Goal: Task Accomplishment & Management: Manage account settings

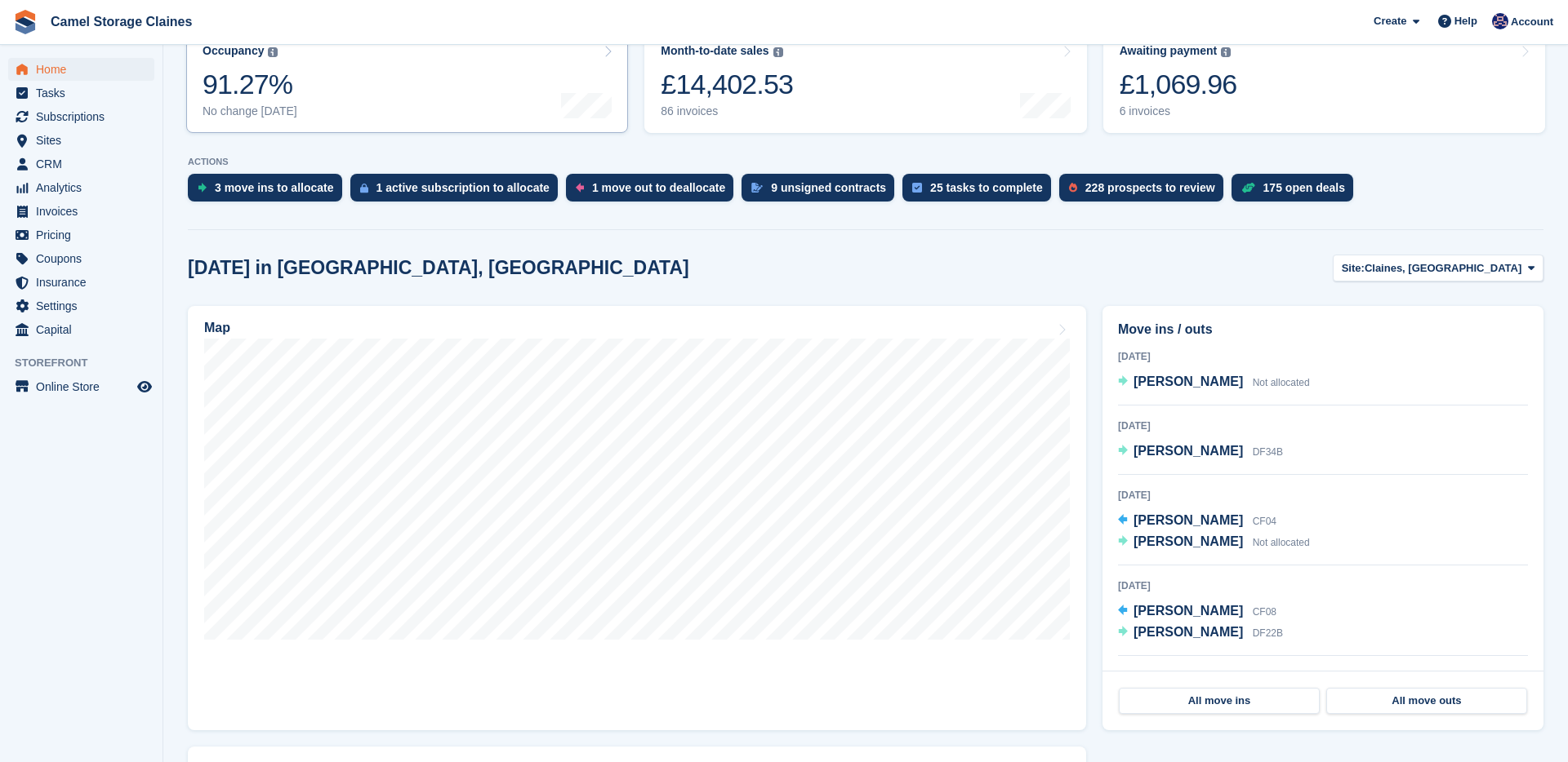
scroll to position [231, 0]
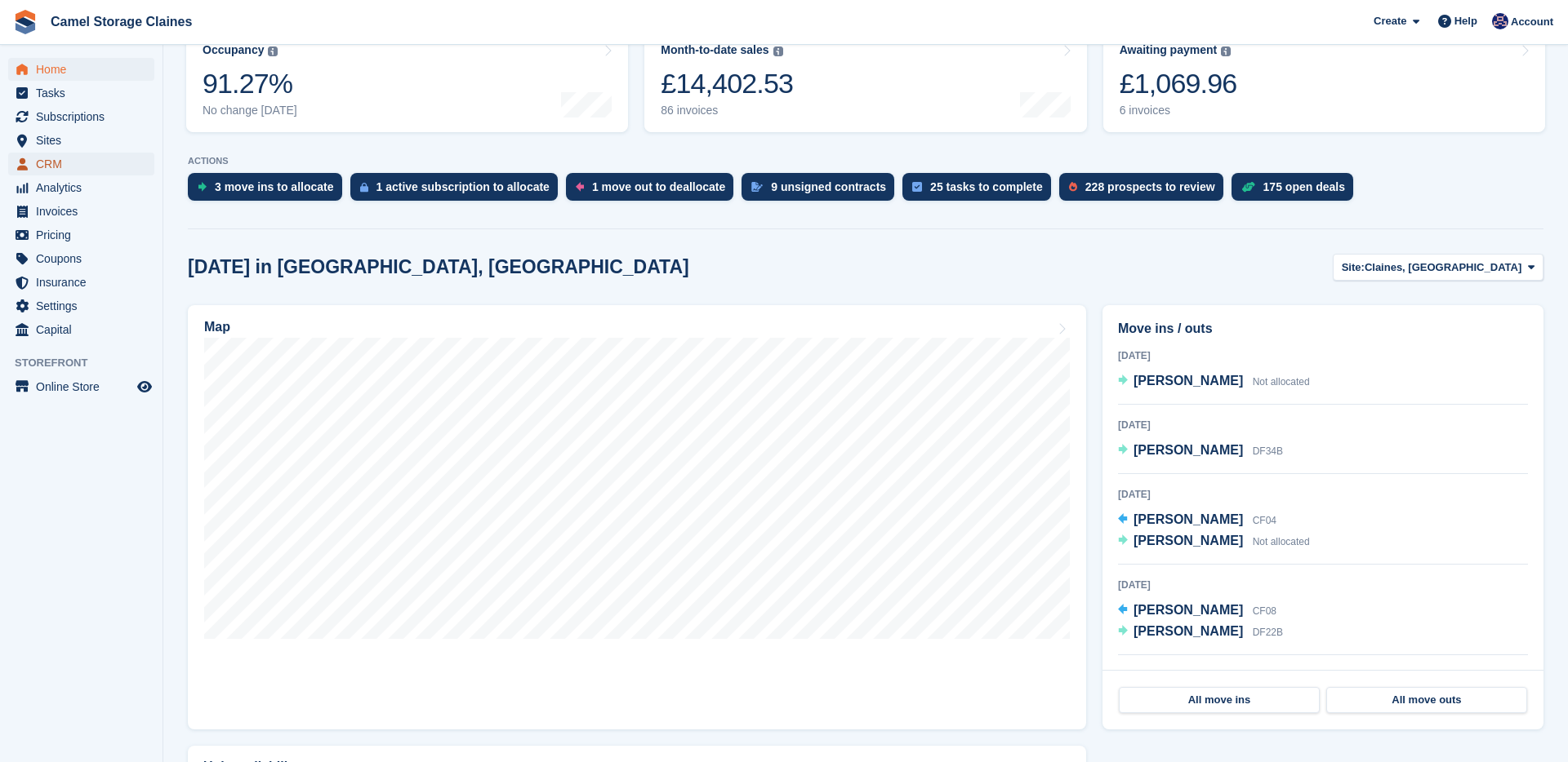
click at [114, 167] on span "CRM" at bounding box center [84, 164] width 98 height 23
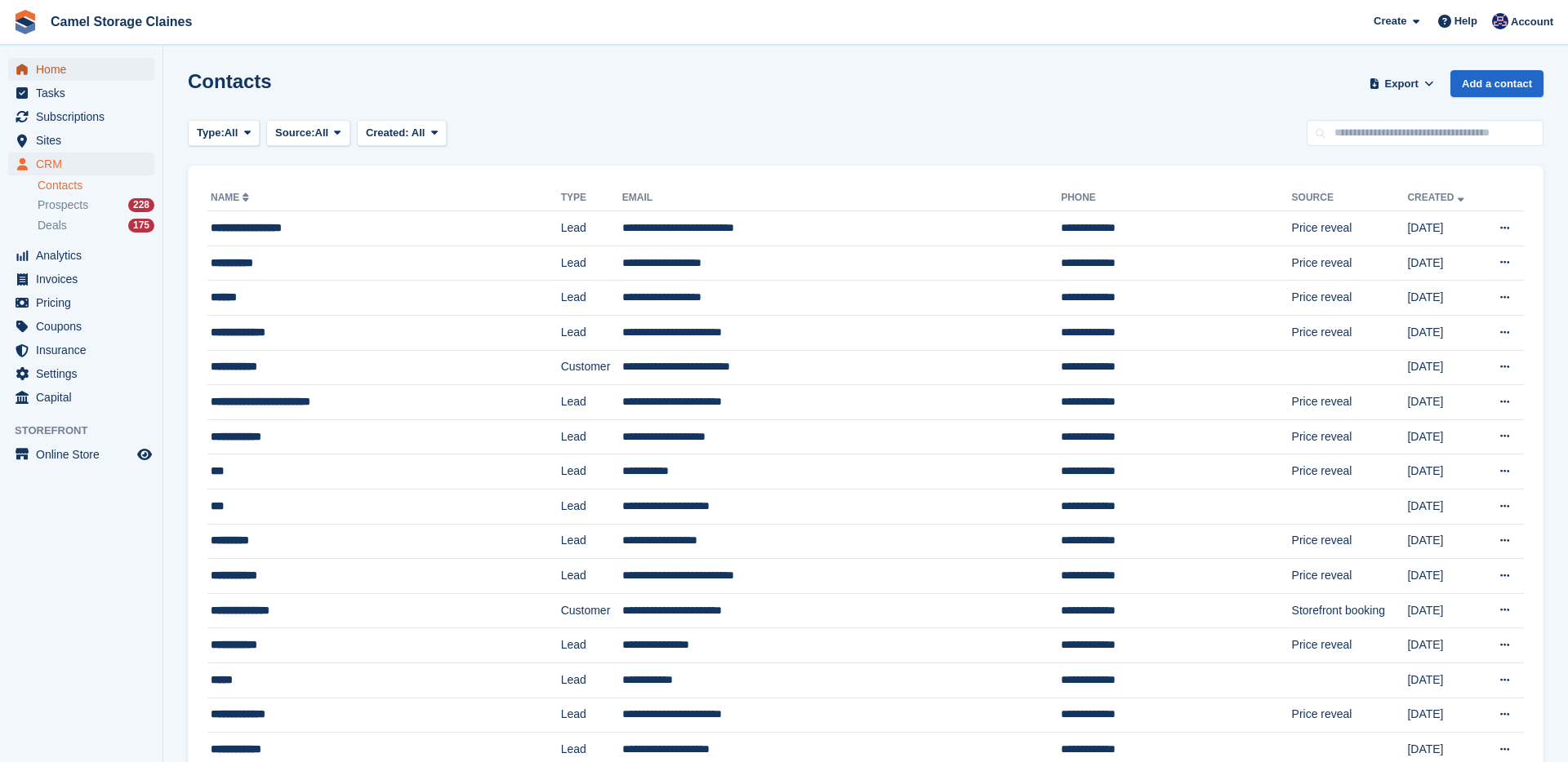
click at [85, 65] on span "Home" at bounding box center [84, 69] width 98 height 23
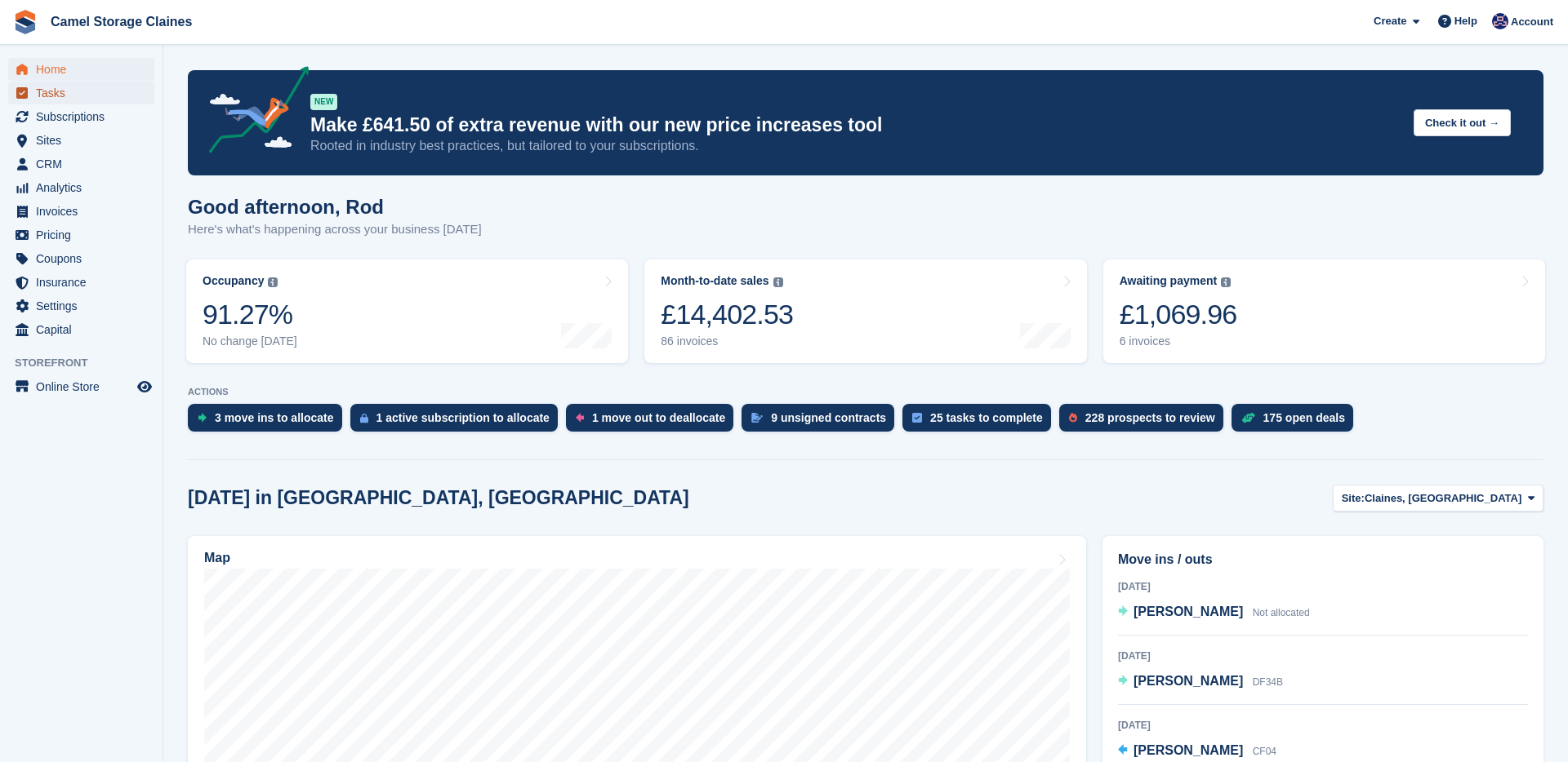
click at [95, 90] on span "Tasks" at bounding box center [84, 93] width 98 height 23
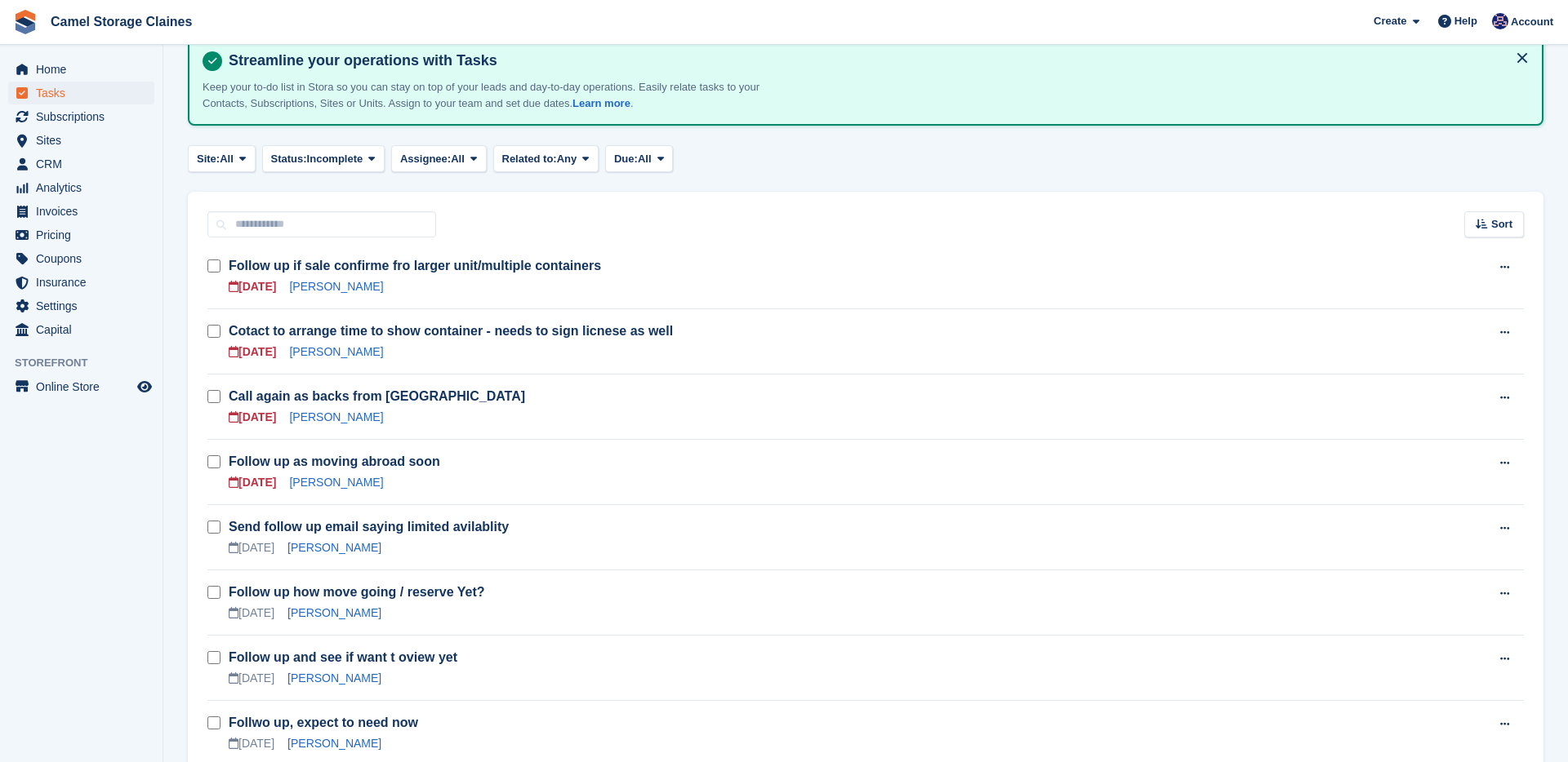
scroll to position [95, 0]
click at [370, 354] on link "[PERSON_NAME]" at bounding box center [336, 352] width 94 height 13
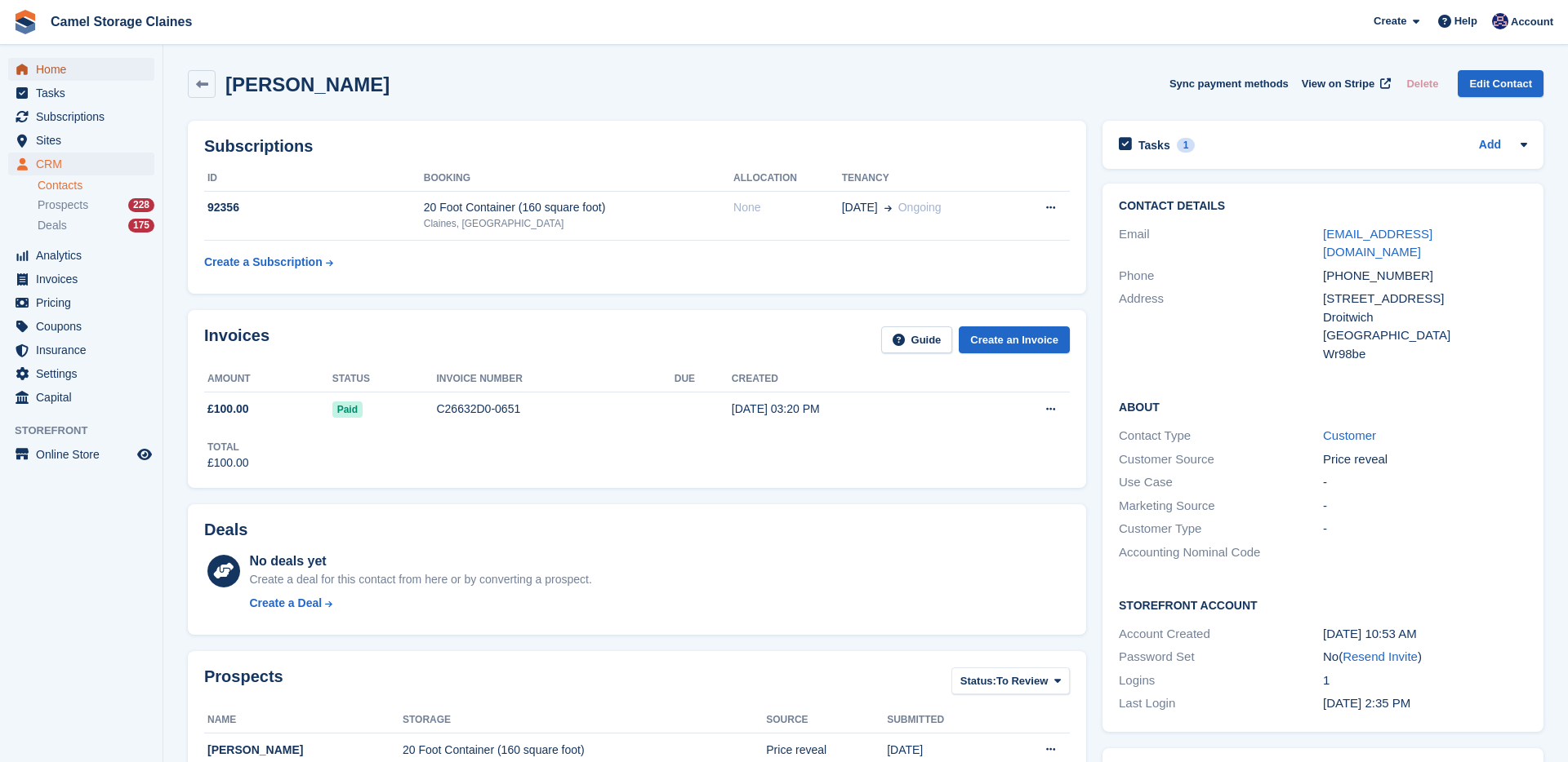
click at [95, 74] on span "Home" at bounding box center [84, 69] width 98 height 23
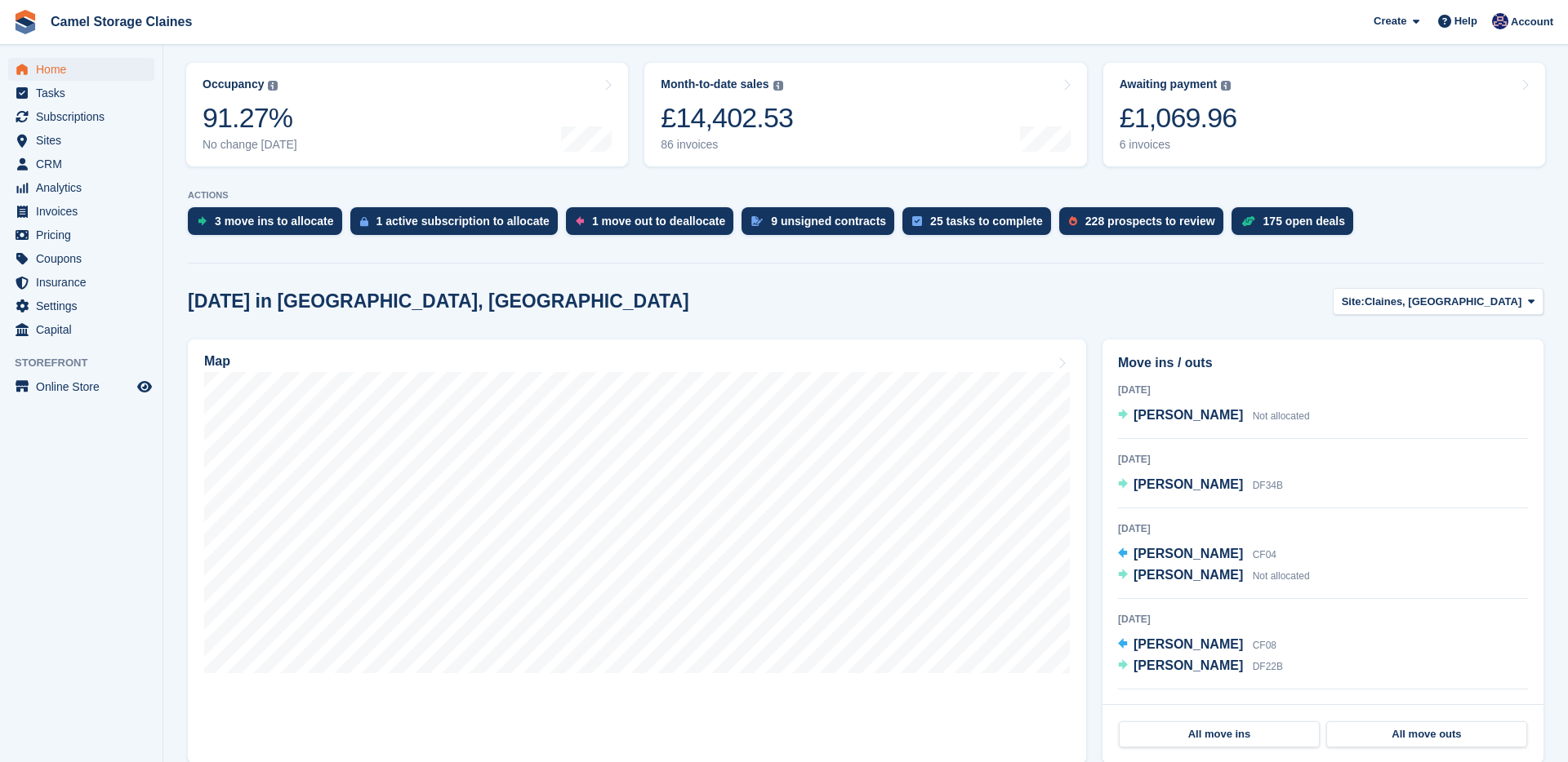
scroll to position [266, 0]
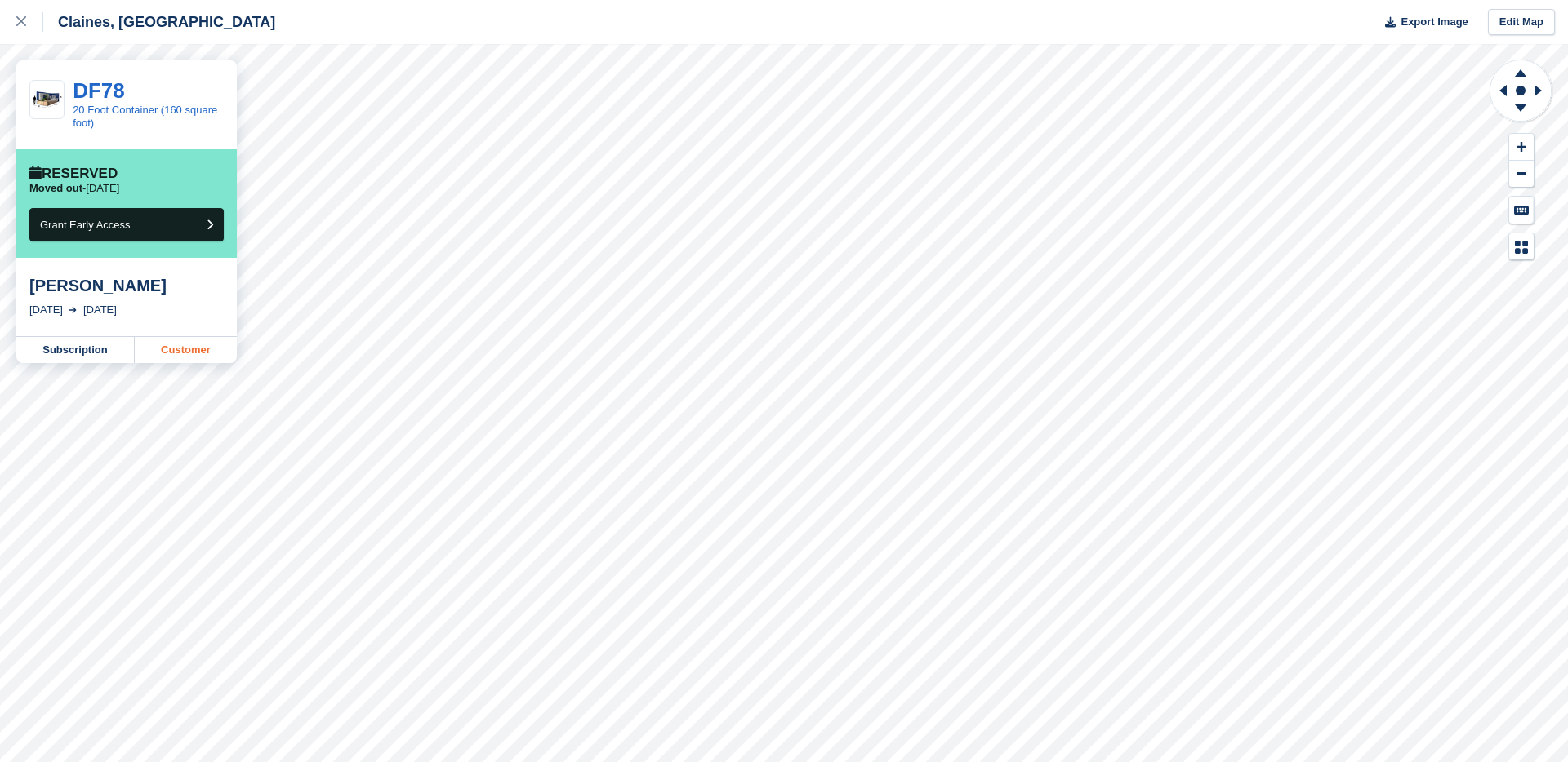
click at [176, 350] on link "Customer" at bounding box center [185, 349] width 102 height 26
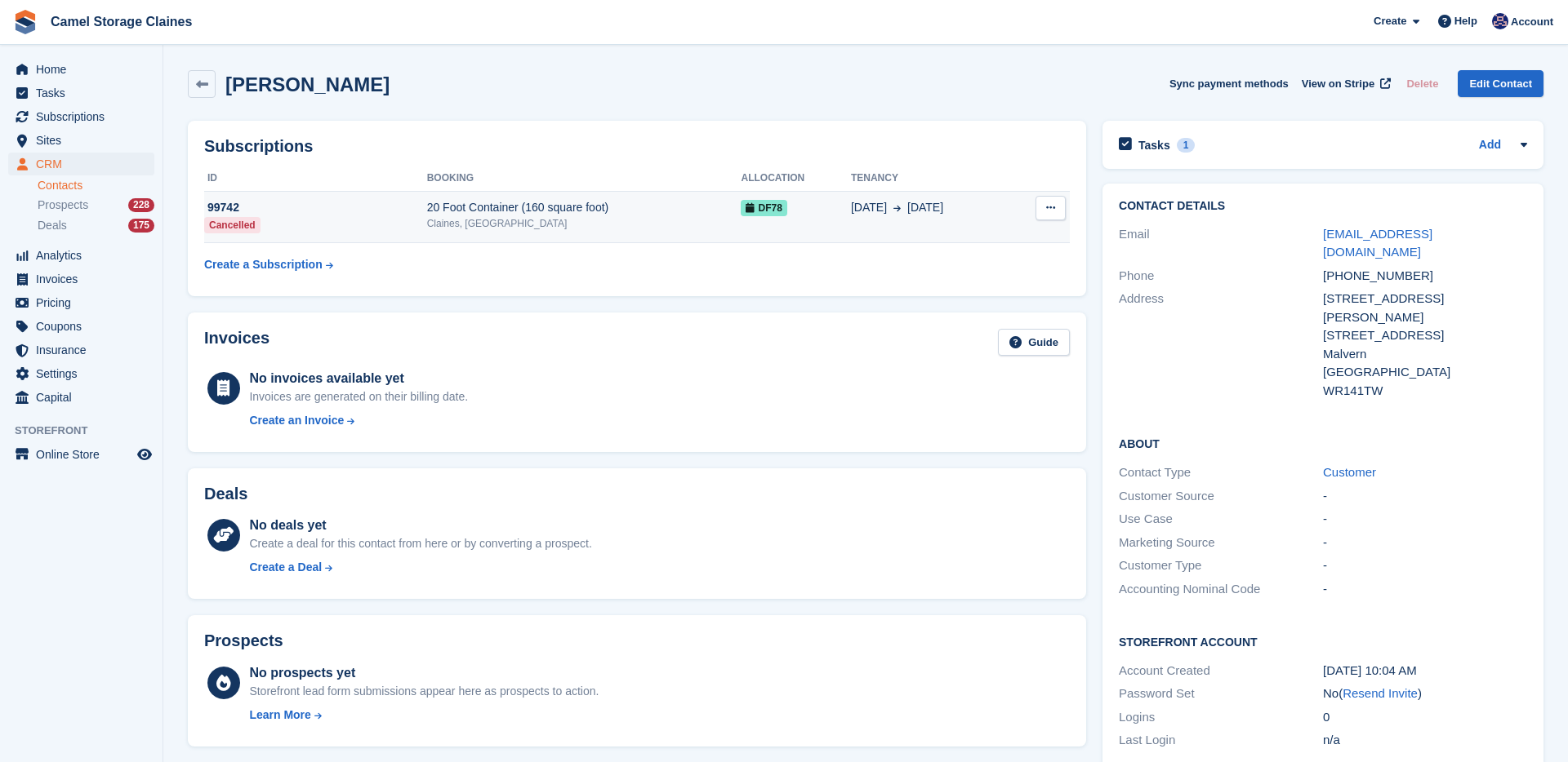
click at [1056, 212] on button at bounding box center [1050, 208] width 30 height 25
click at [777, 255] on table "ID Booking Allocation Tenancy 99742 Cancelled 20 Foot Container (160 square foo…" at bounding box center [637, 222] width 865 height 115
click at [1057, 204] on button at bounding box center [1050, 208] width 30 height 25
click at [623, 255] on table "ID Booking Allocation Tenancy 99742 Cancelled 20 Foot Container (160 square foo…" at bounding box center [637, 222] width 865 height 115
click at [721, 214] on div "20 Foot Container (160 square foot)" at bounding box center [583, 207] width 314 height 17
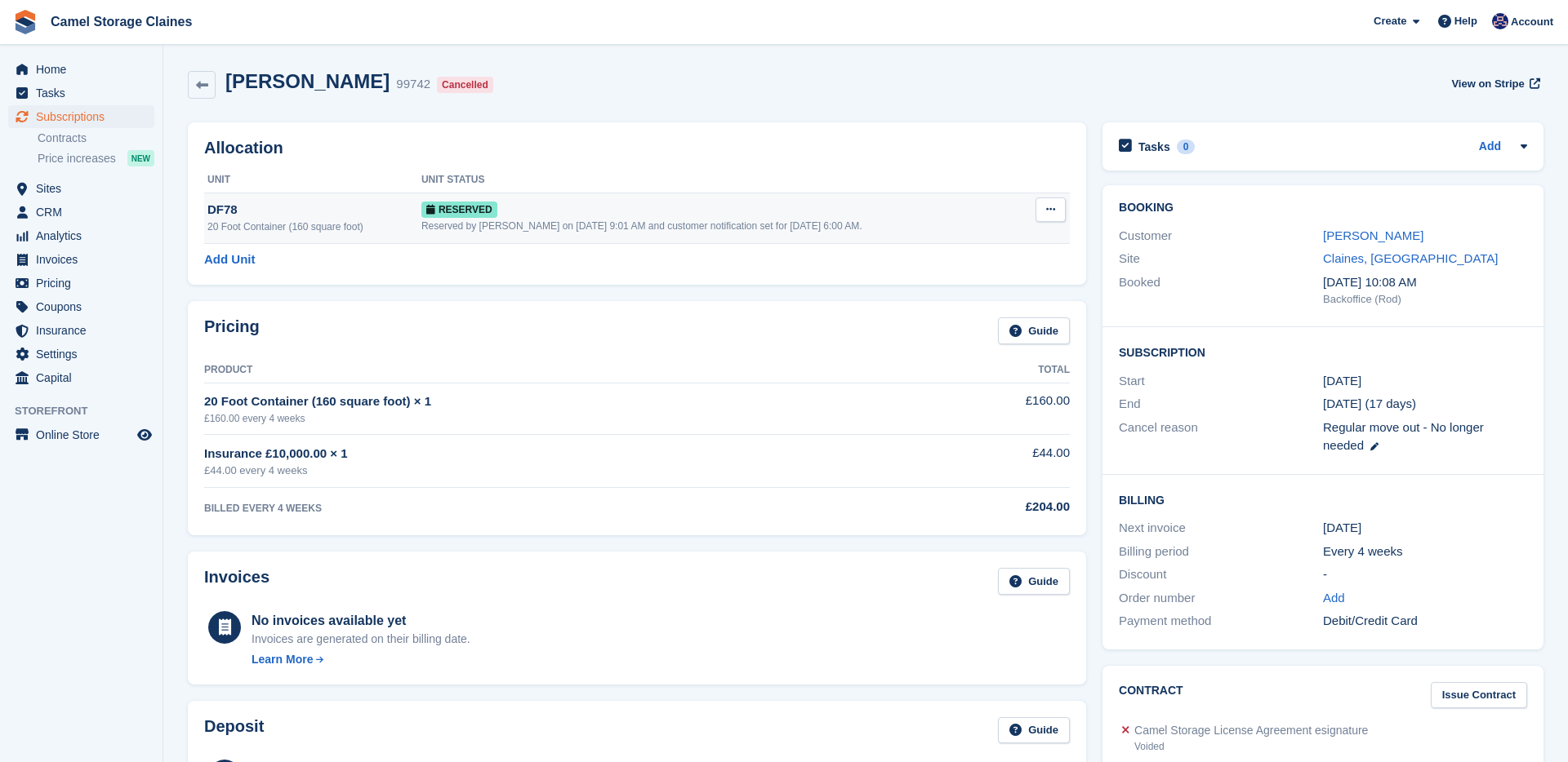
click at [1052, 212] on icon at bounding box center [1050, 210] width 9 height 11
click at [984, 267] on p "Deallocate" at bounding box center [987, 277] width 142 height 21
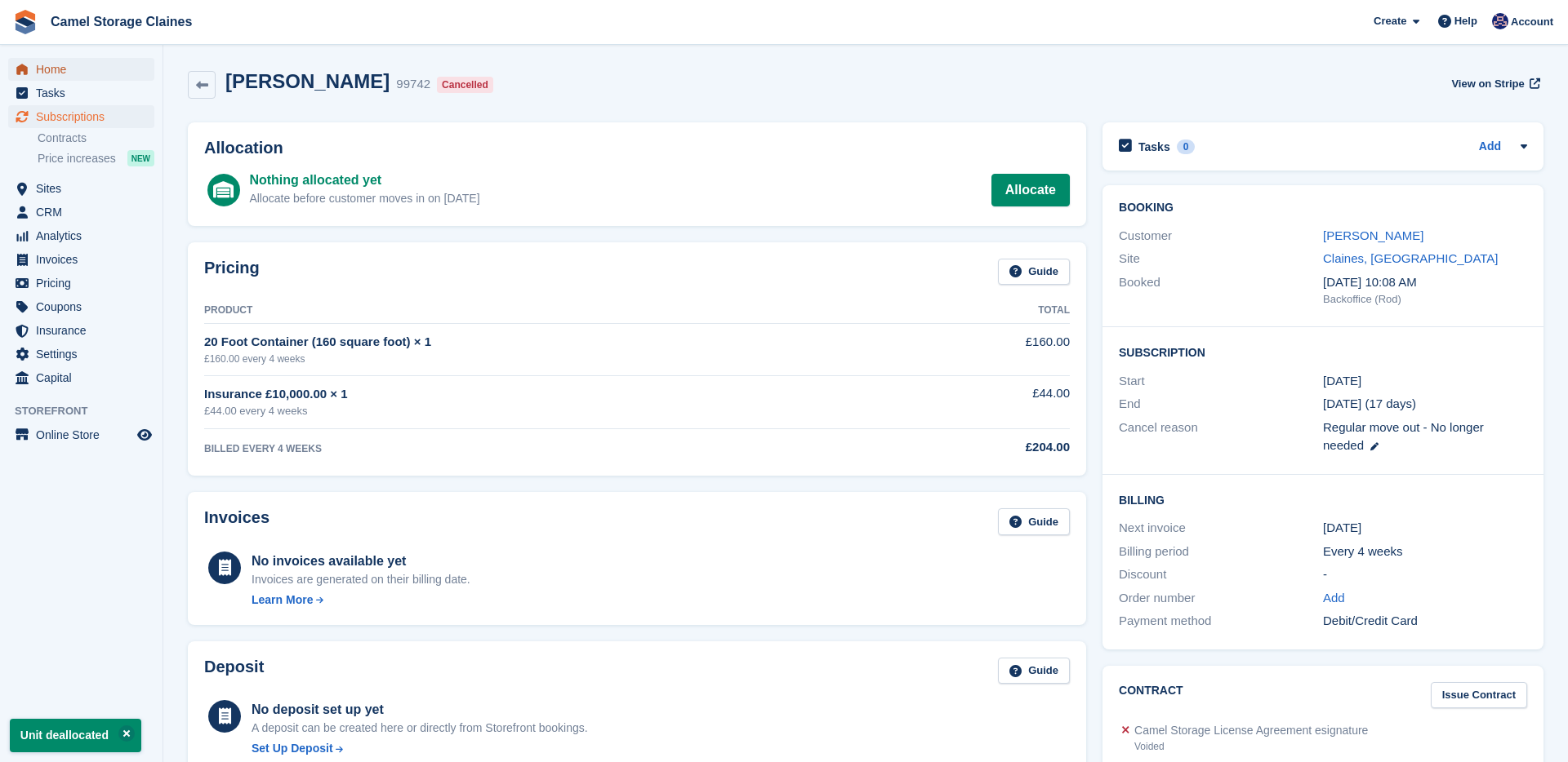
click at [115, 66] on span "Home" at bounding box center [84, 69] width 98 height 23
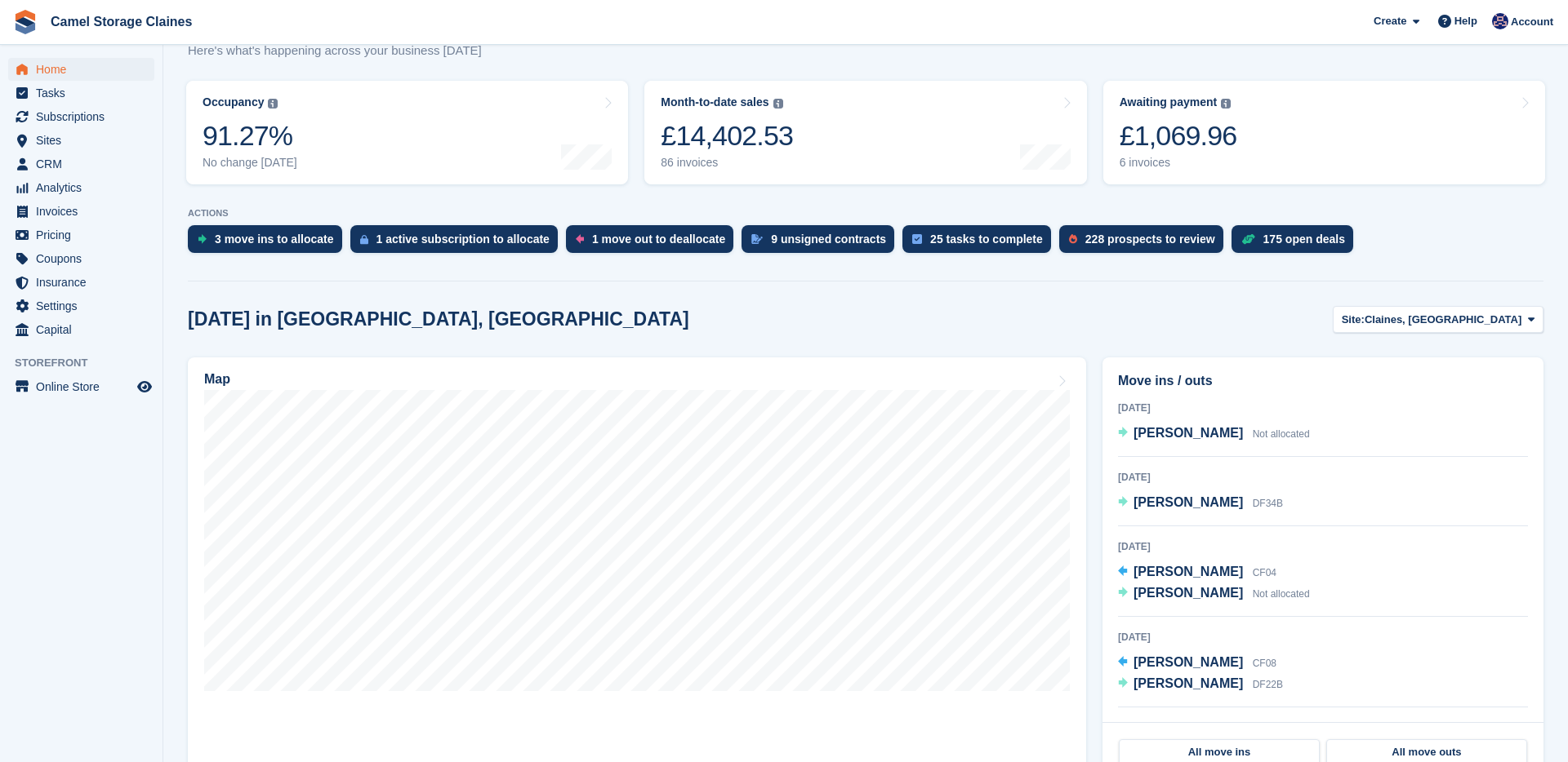
scroll to position [575, 0]
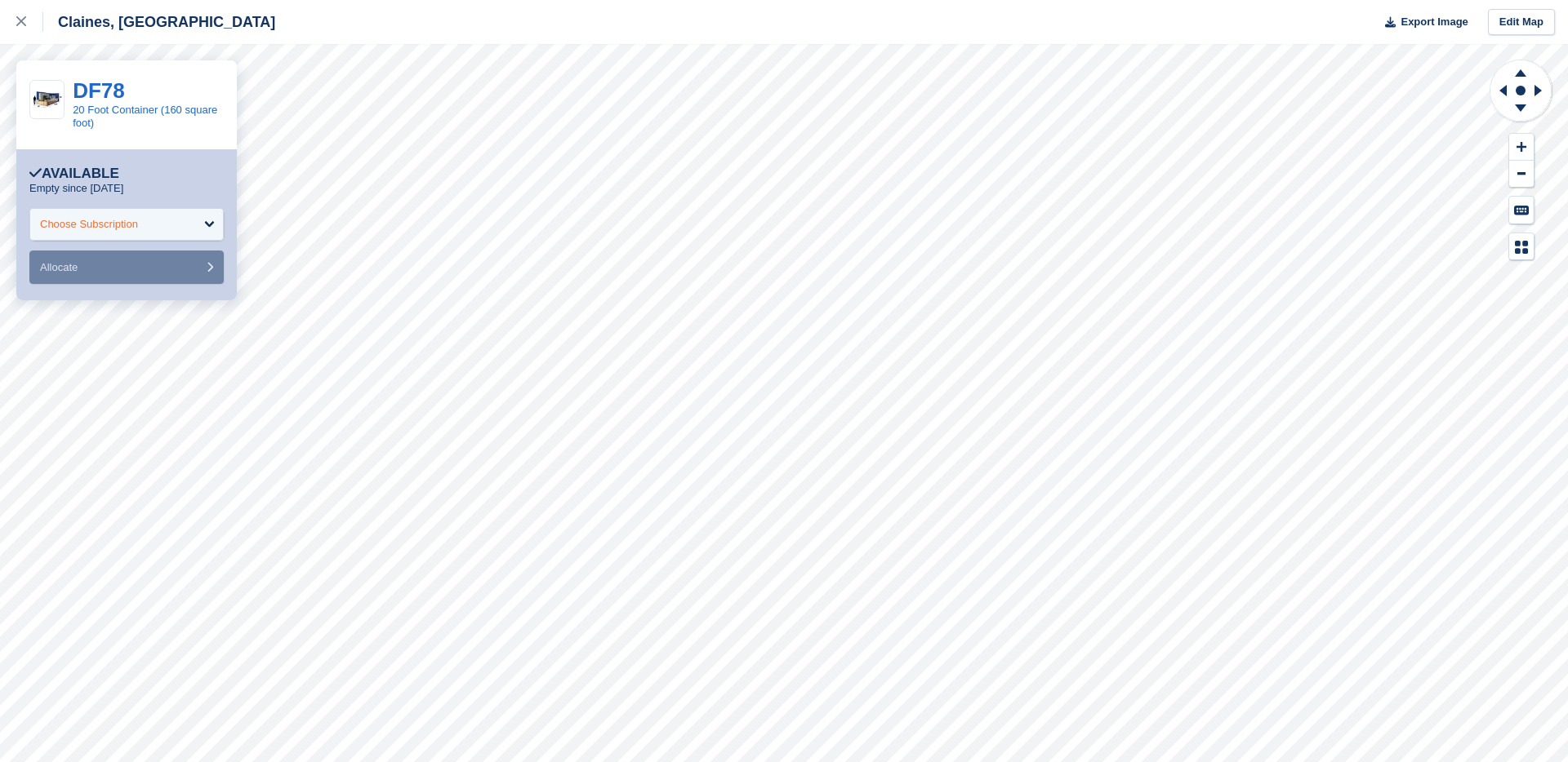
click at [159, 214] on div "Choose Subscription" at bounding box center [126, 224] width 195 height 33
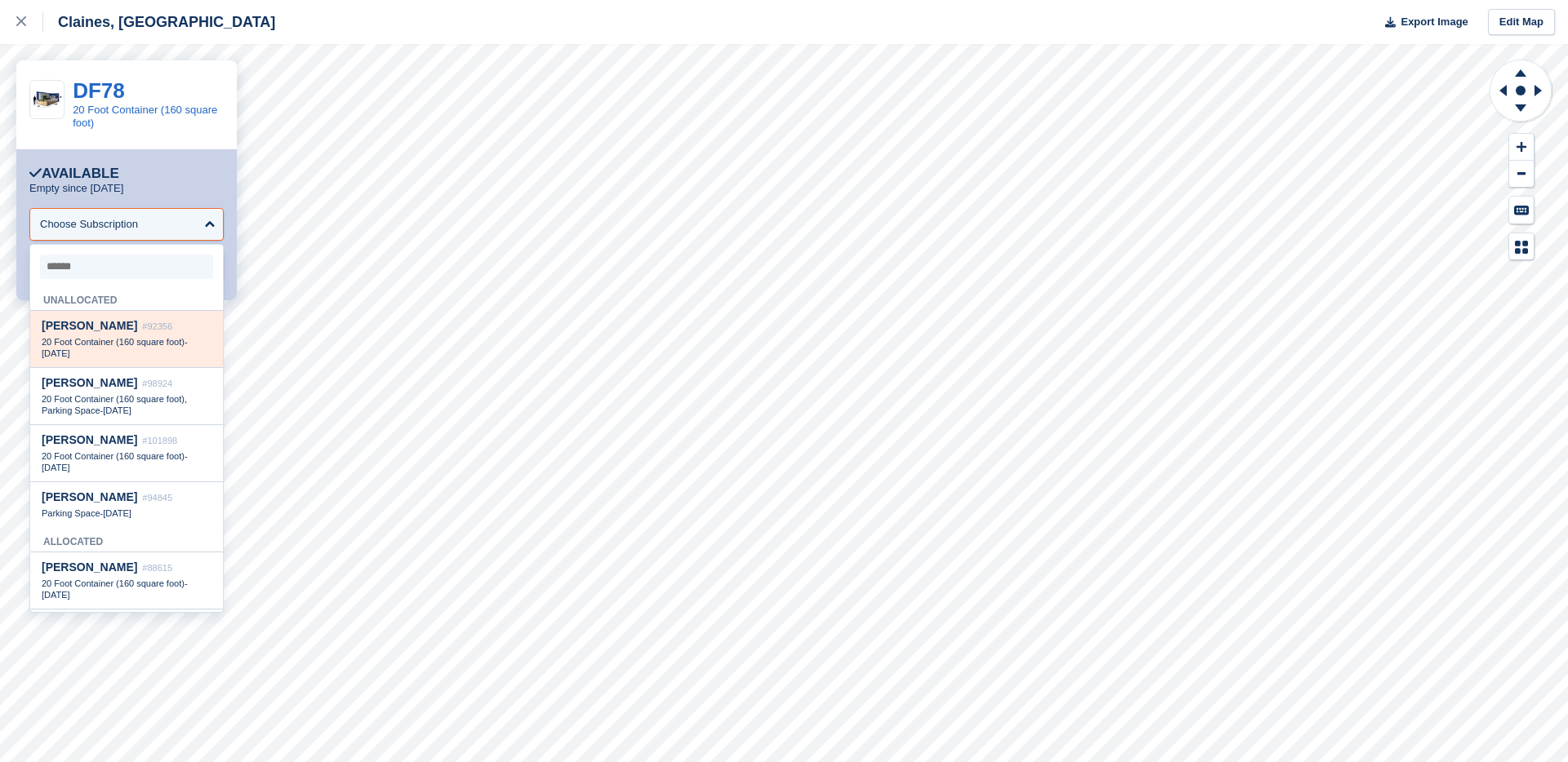
click at [127, 329] on span "[PERSON_NAME]" at bounding box center [89, 325] width 95 height 13
select select "*****"
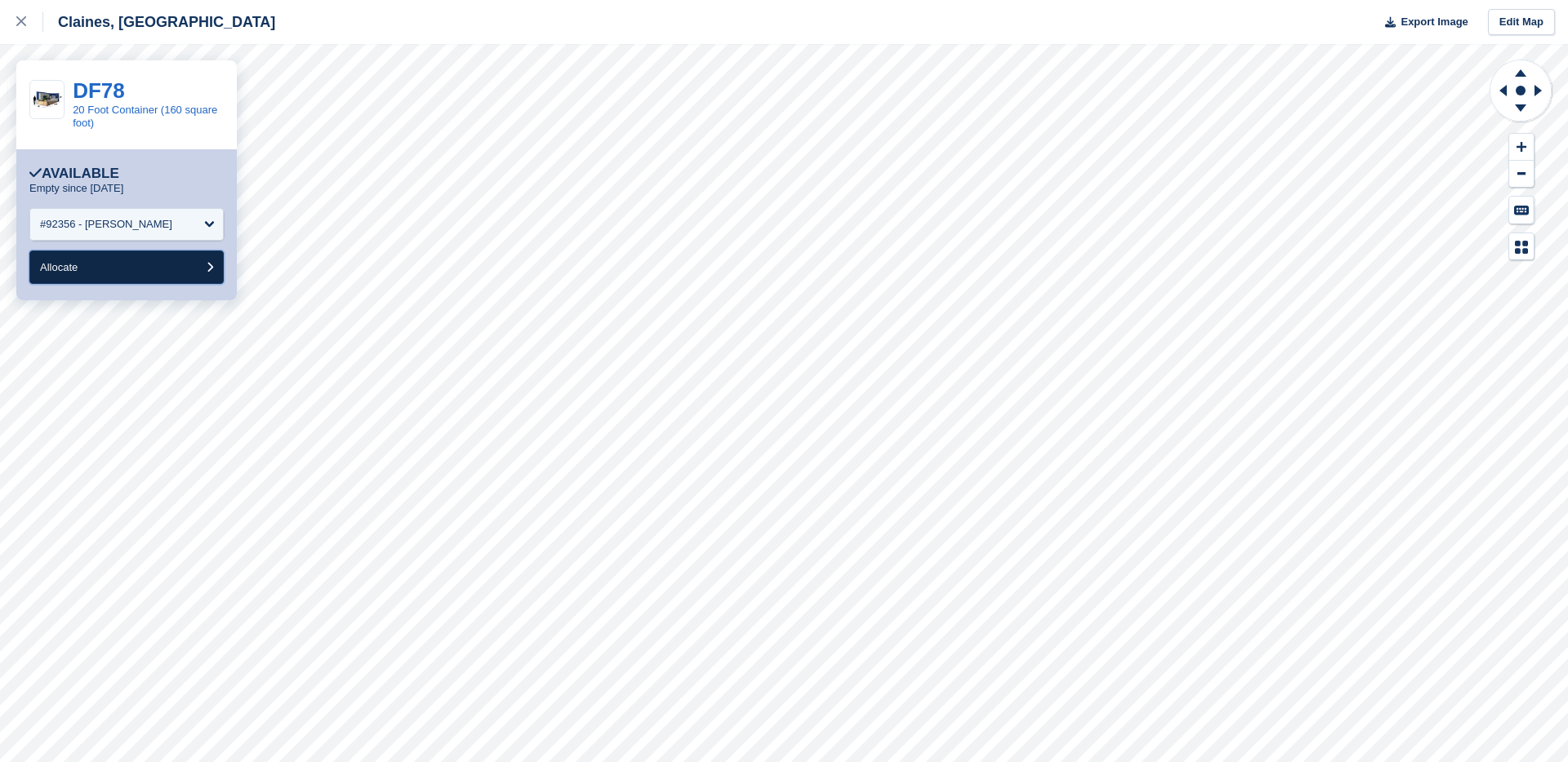
click at [115, 278] on button "Allocate" at bounding box center [126, 268] width 195 height 34
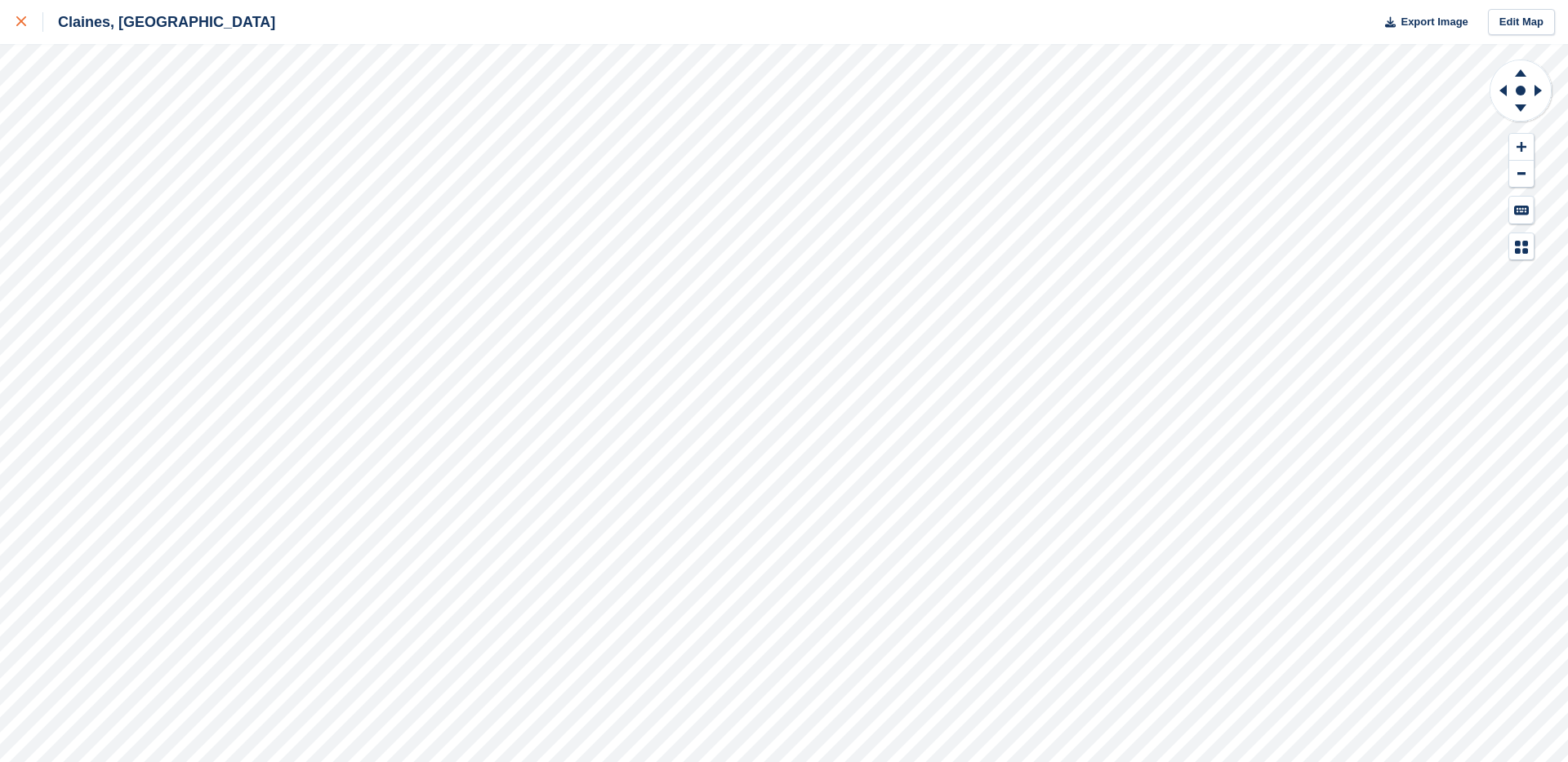
click at [32, 28] on div at bounding box center [29, 22] width 27 height 20
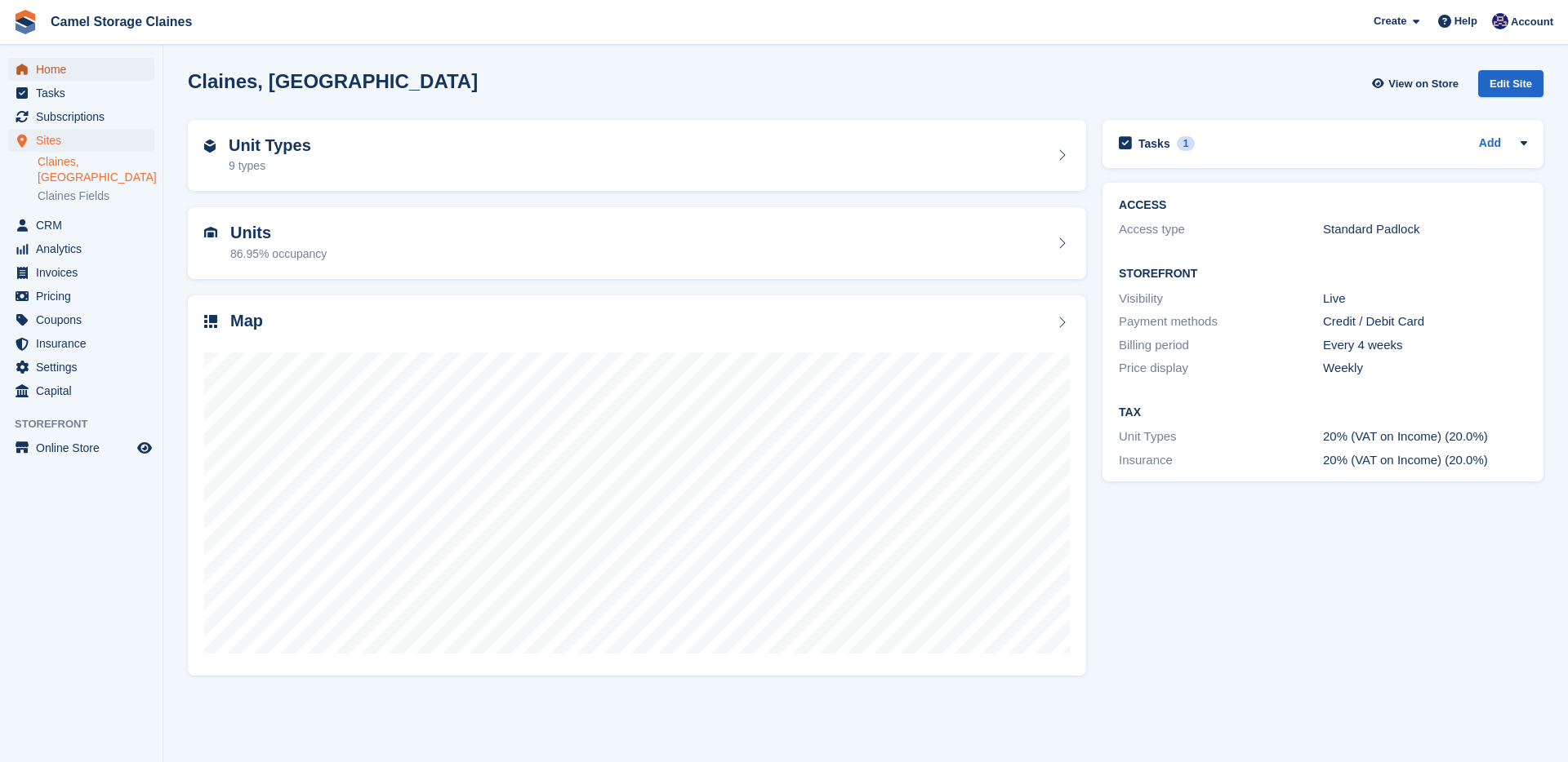
click at [112, 66] on span "Home" at bounding box center [84, 69] width 98 height 23
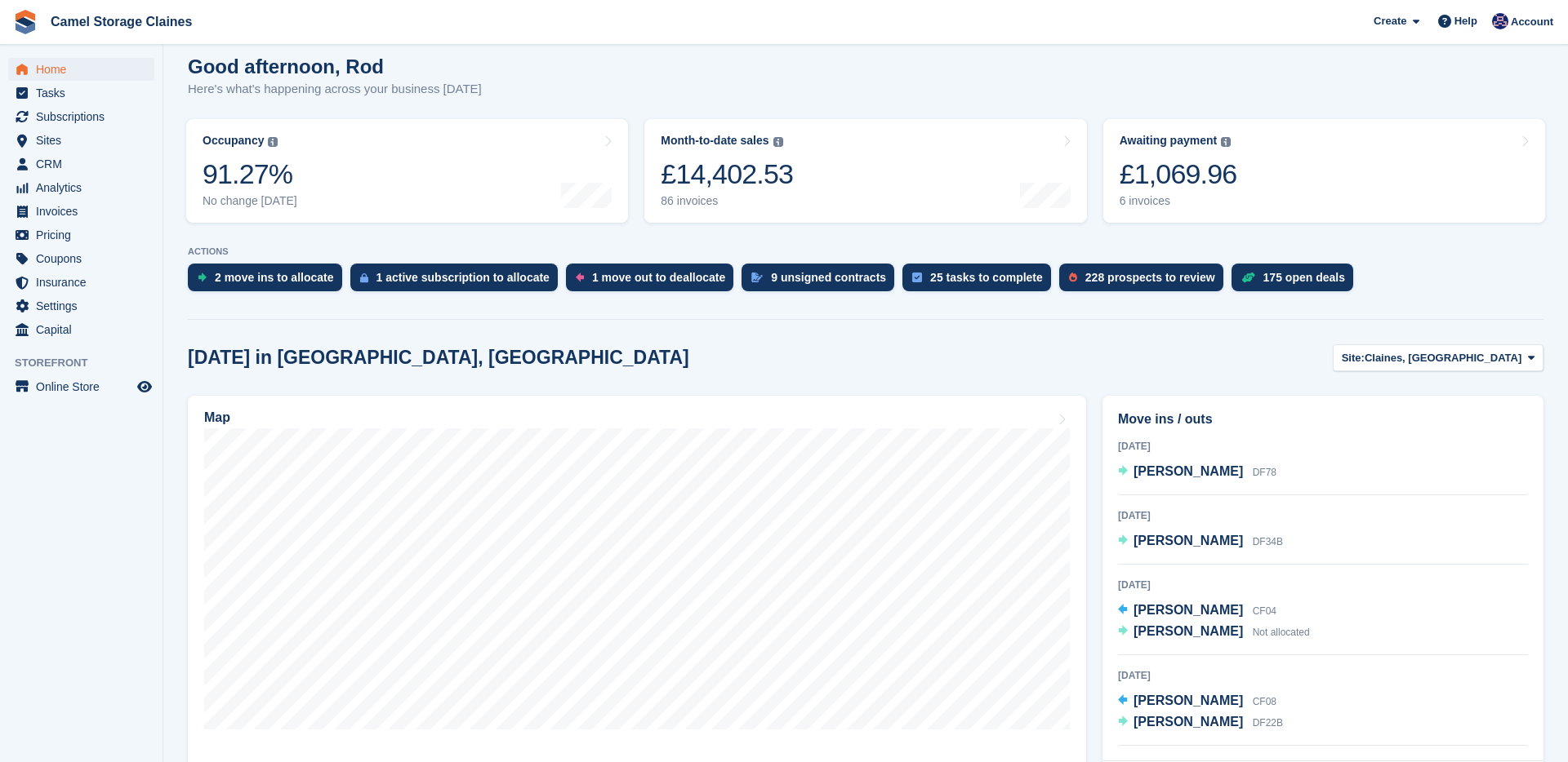
scroll to position [144, 0]
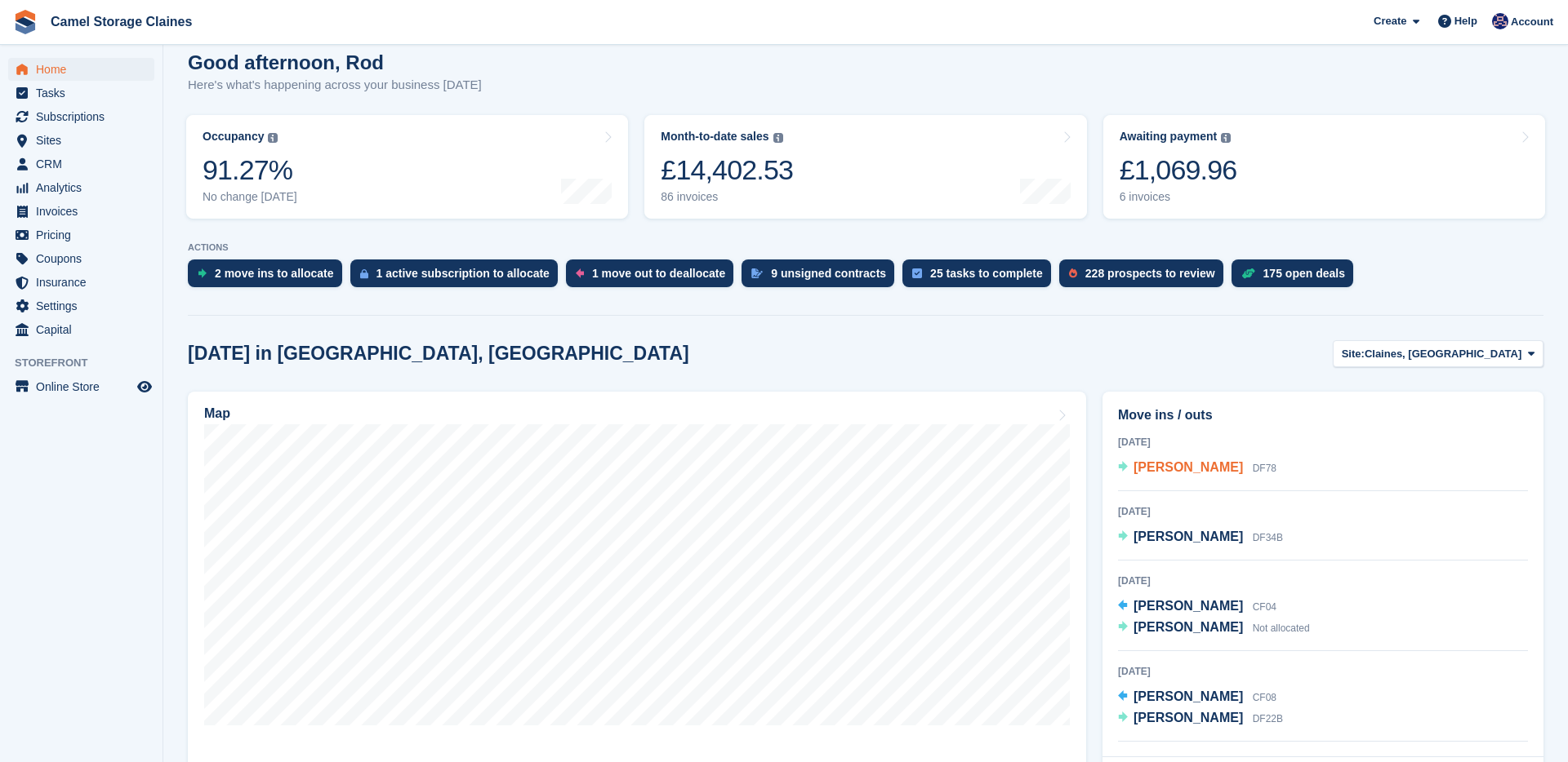
click at [1191, 459] on div "[PERSON_NAME] DF78" at bounding box center [1204, 469] width 143 height 21
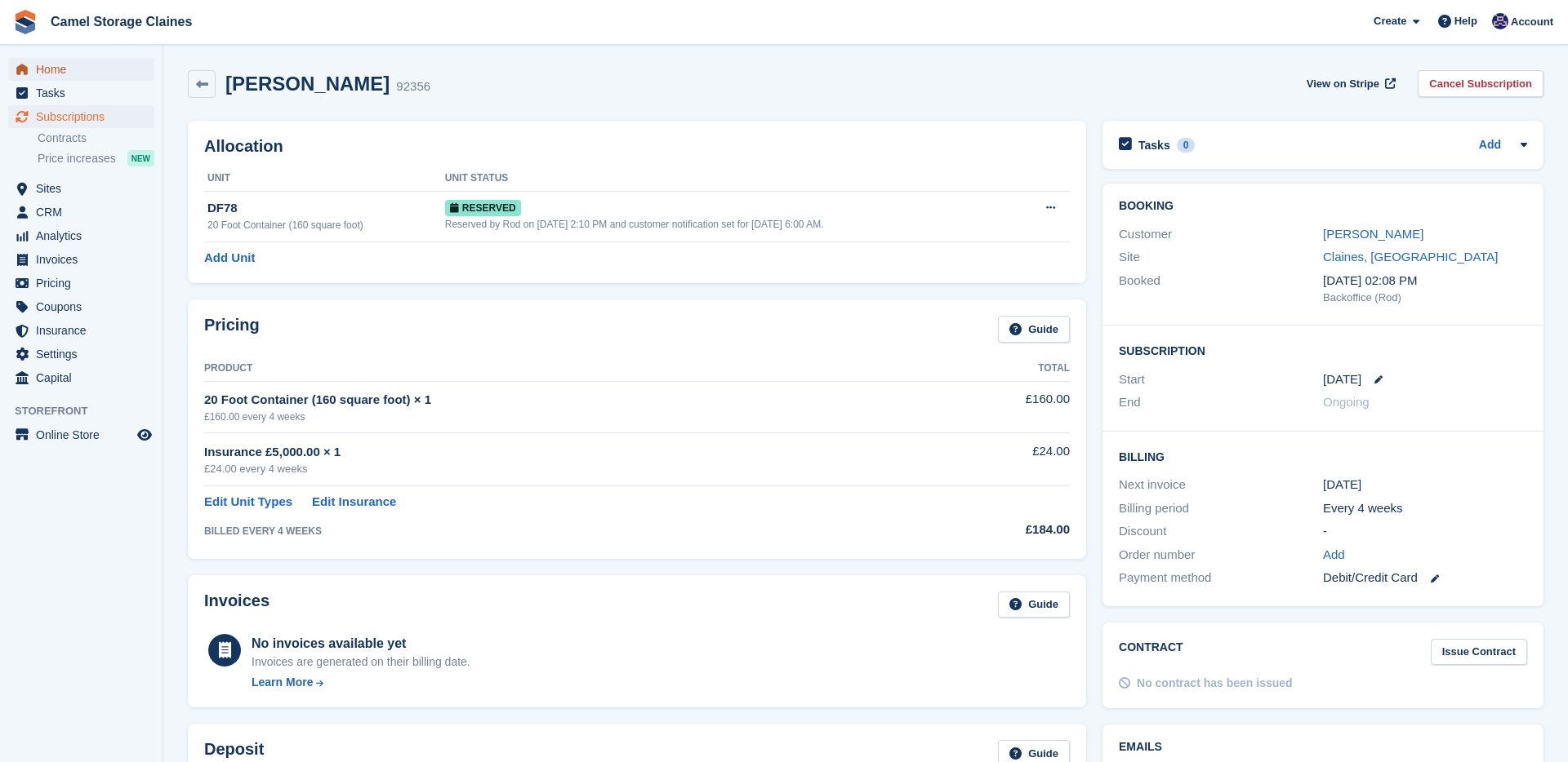
click at [95, 67] on span "Home" at bounding box center [84, 69] width 98 height 23
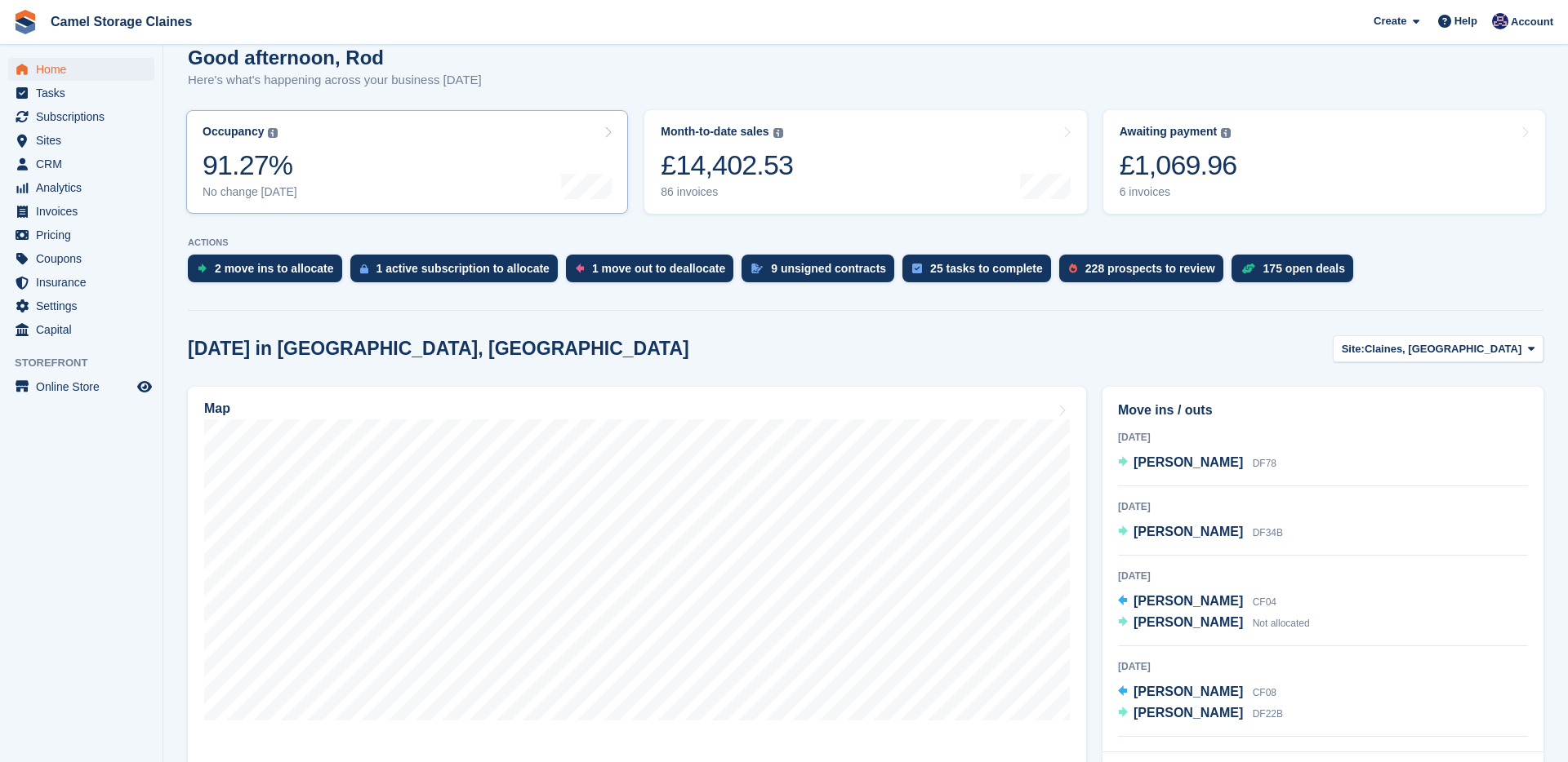
scroll to position [150, 0]
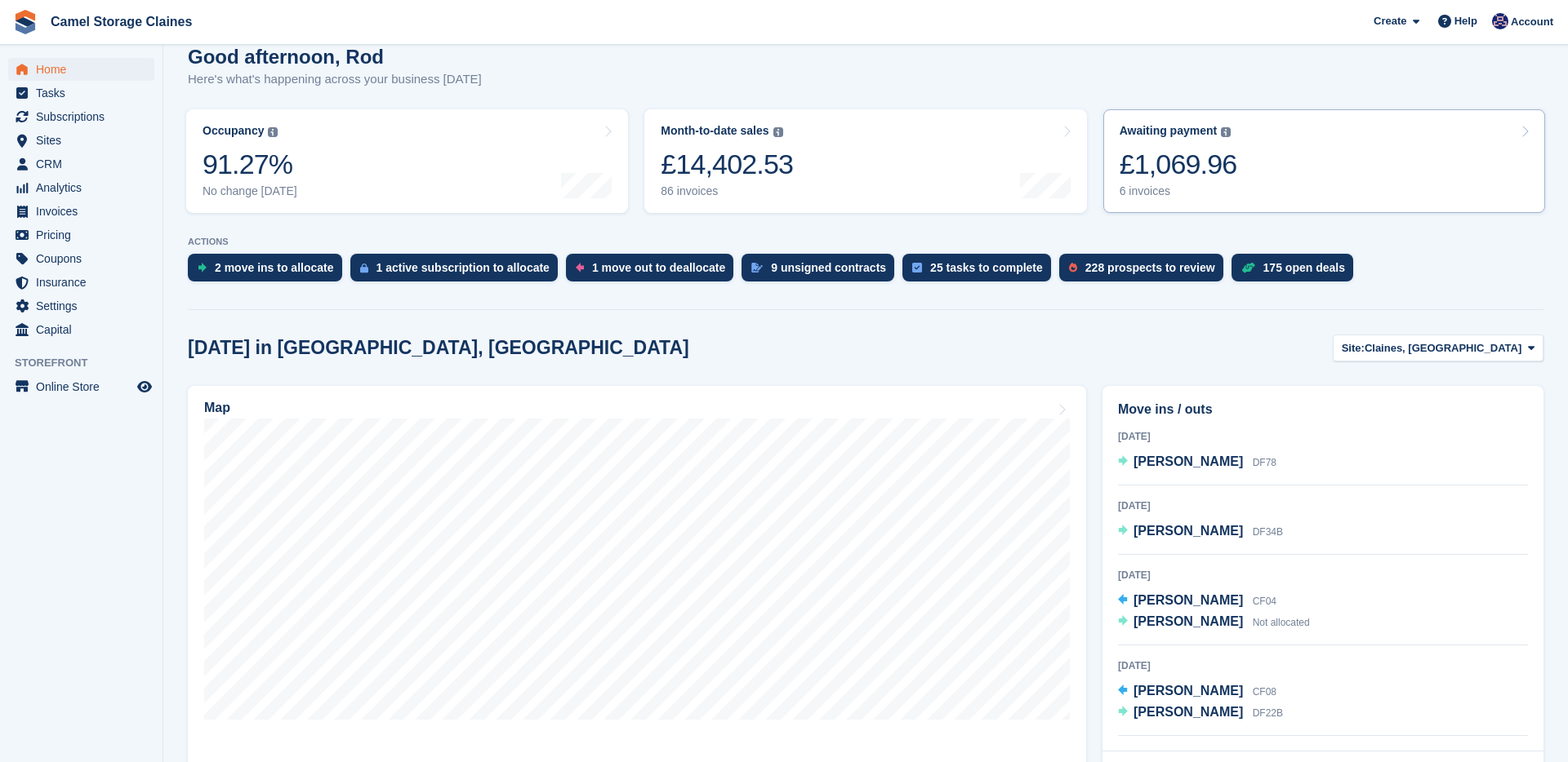
click at [1221, 195] on div "6 invoices" at bounding box center [1178, 191] width 117 height 14
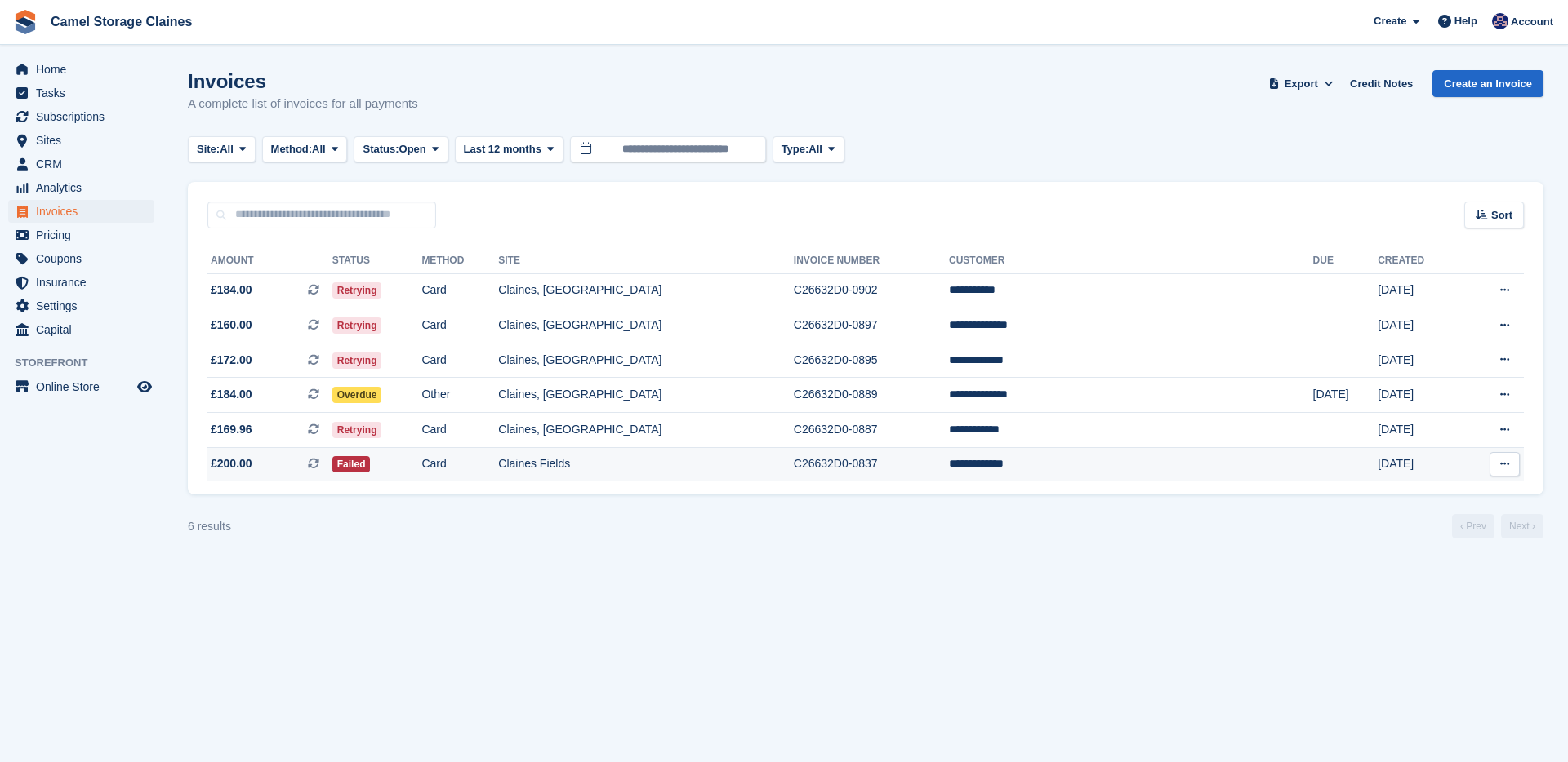
click at [1391, 472] on td "1 Aug" at bounding box center [1419, 464] width 84 height 35
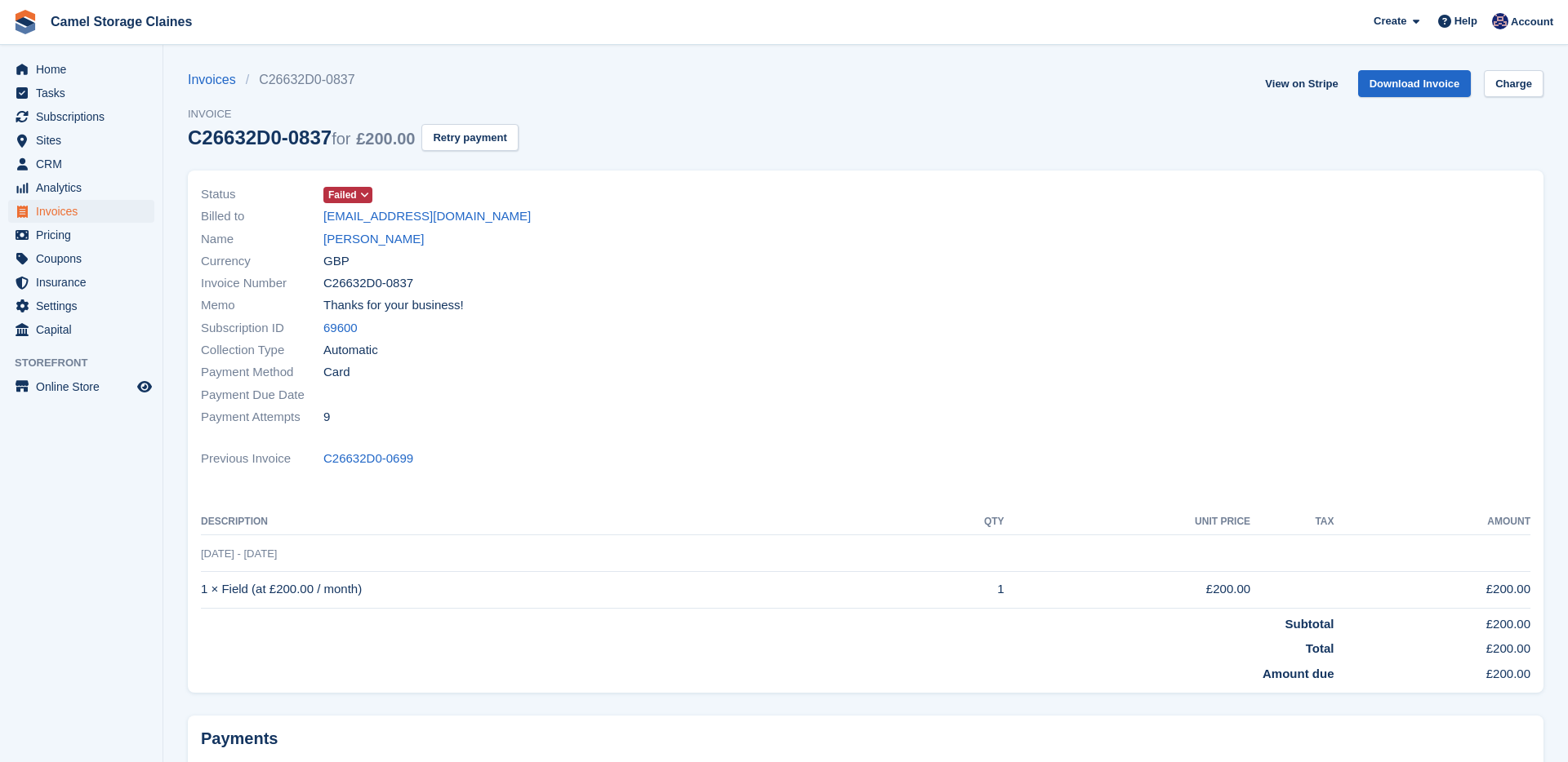
click at [349, 194] on span "Failed" at bounding box center [342, 195] width 28 height 15
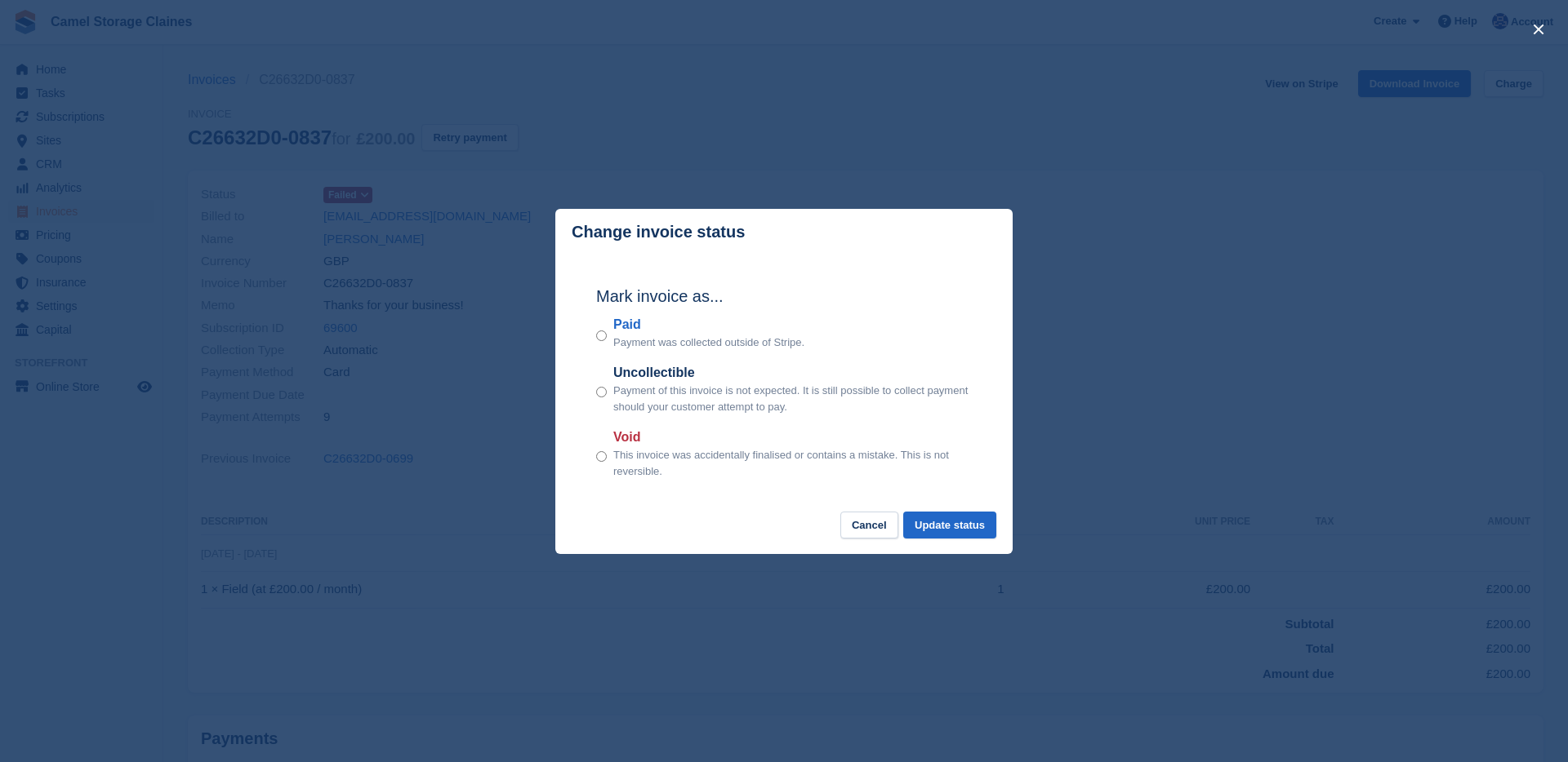
click at [629, 469] on p "This invoice was accidentally finalised or contains a mistake. This is not reve…" at bounding box center [792, 463] width 358 height 32
click at [936, 530] on button "Update status" at bounding box center [949, 525] width 93 height 27
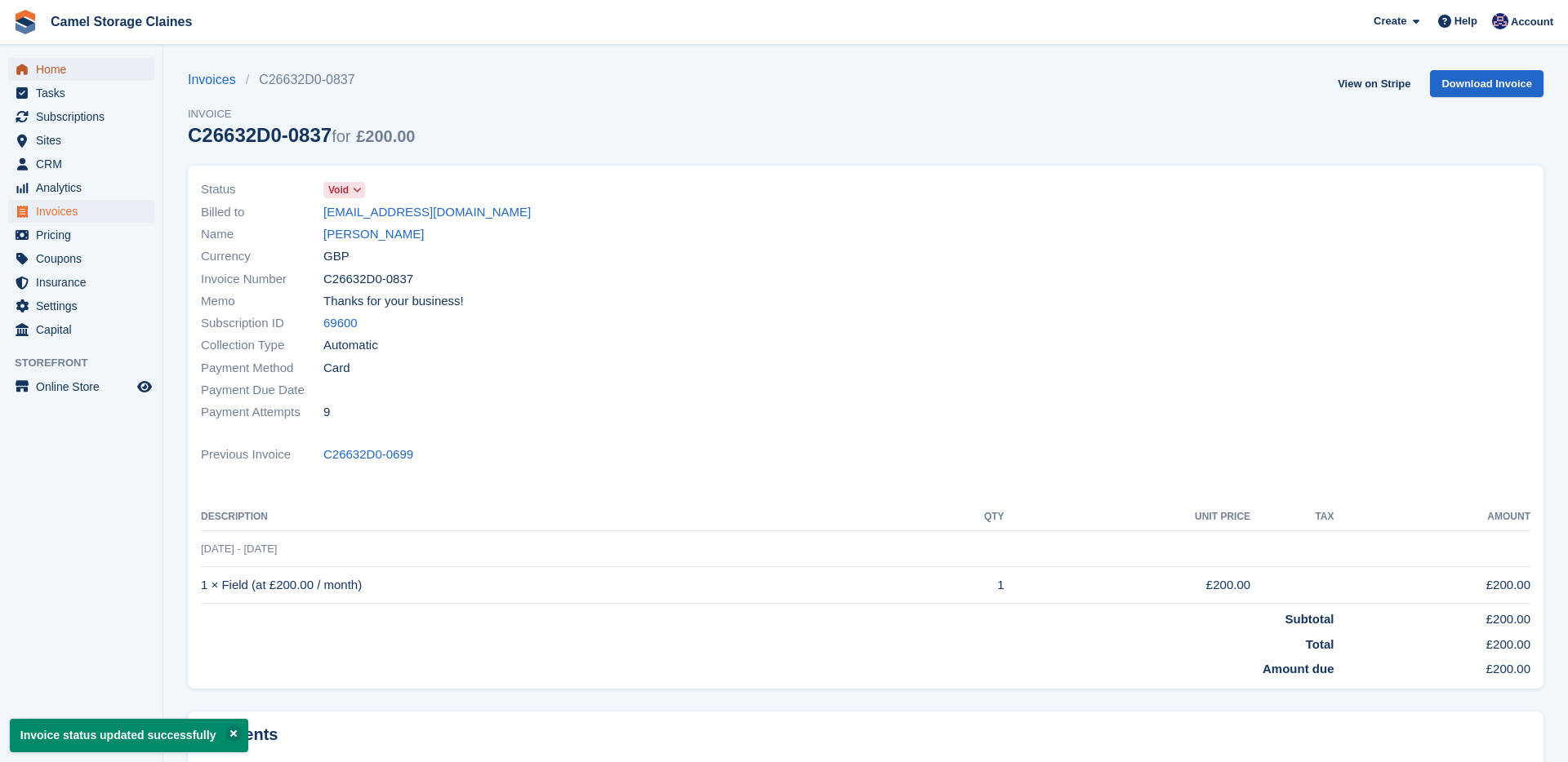
click at [76, 68] on span "Home" at bounding box center [84, 69] width 98 height 23
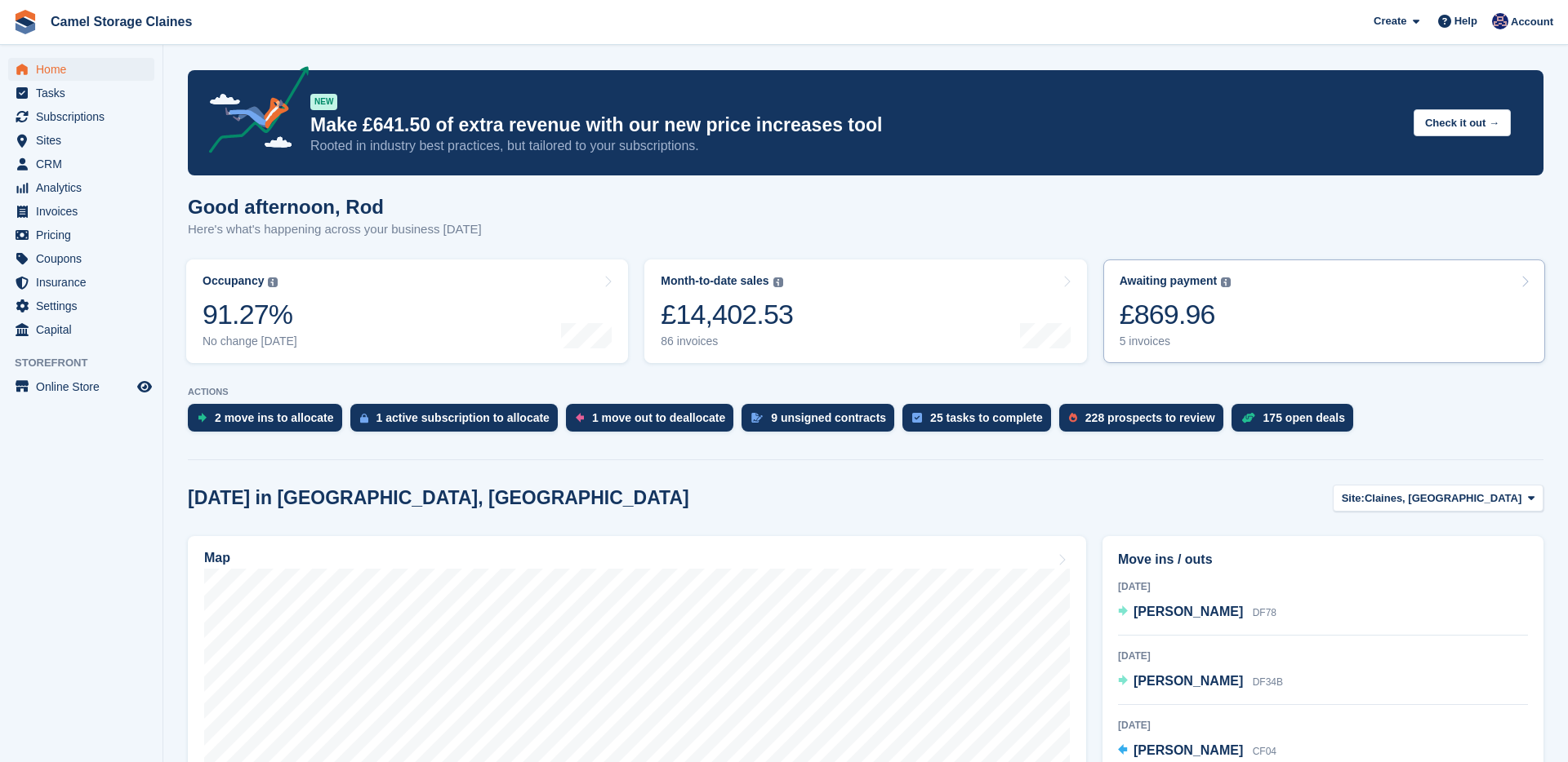
click at [1132, 324] on div "£869.96" at bounding box center [1176, 315] width 112 height 34
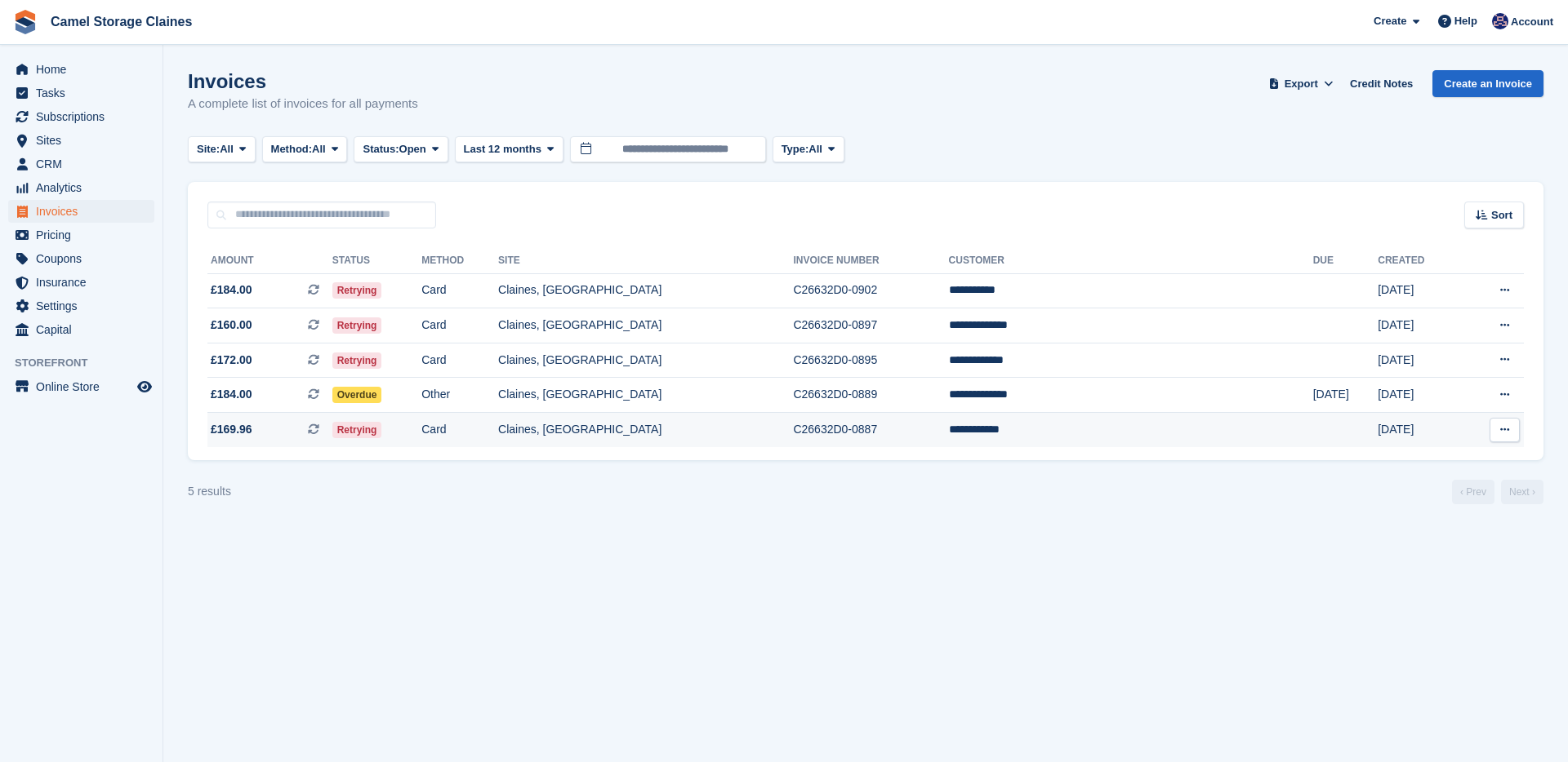
click at [792, 442] on td "Claines, [GEOGRAPHIC_DATA]" at bounding box center [645, 430] width 294 height 35
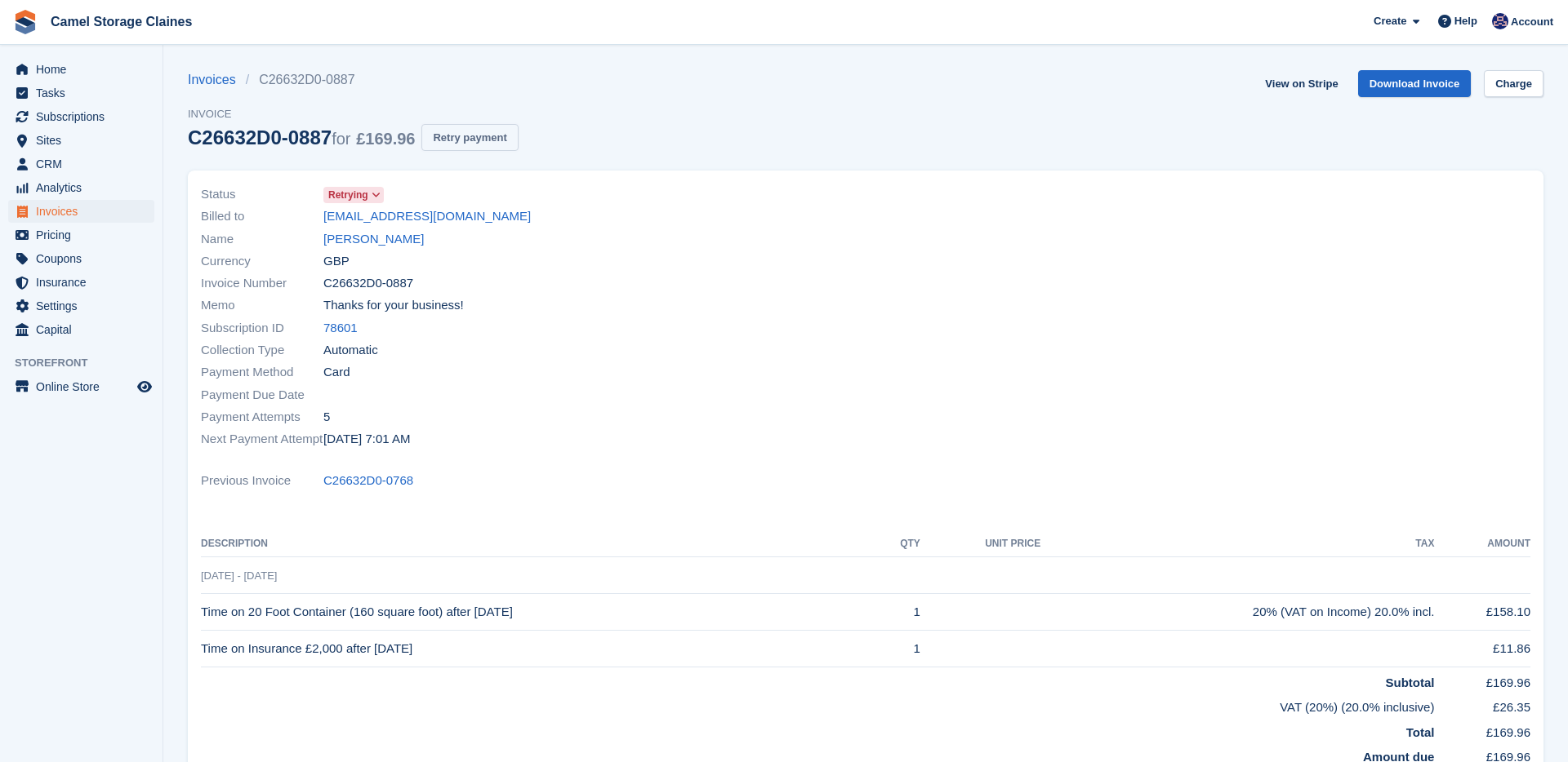
click at [518, 136] on button "Retry payment" at bounding box center [470, 138] width 96 height 27
